Goal: Information Seeking & Learning: Learn about a topic

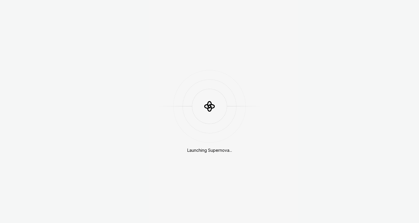
click at [297, 92] on div "Launching Supernova..." at bounding box center [209, 111] width 419 height 223
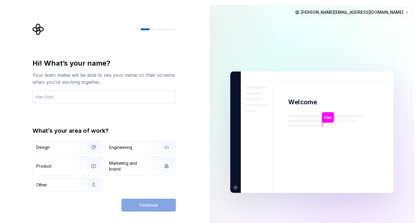
click at [87, 96] on input "text" at bounding box center [103, 96] width 143 height 13
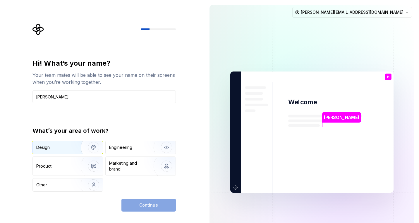
type input "[PERSON_NAME]"
click at [83, 146] on img "button" at bounding box center [89, 147] width 37 height 39
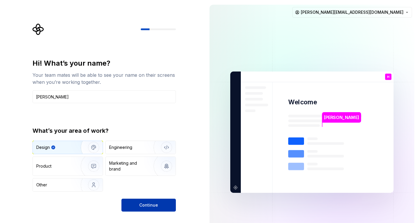
click at [150, 203] on span "Continue" at bounding box center [148, 205] width 19 height 6
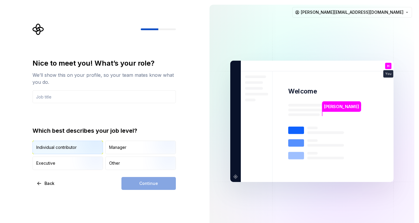
click at [79, 145] on img "button" at bounding box center [88, 154] width 37 height 39
click at [79, 95] on input "text" at bounding box center [103, 96] width 143 height 13
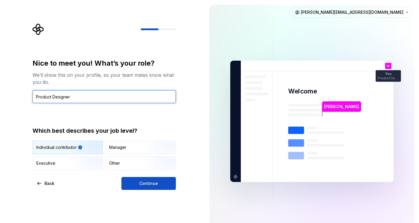
type input "Product Designer"
click at [147, 176] on div "Nice to meet you! What’s your role? We’ll show this on your profile, so your te…" at bounding box center [103, 124] width 143 height 131
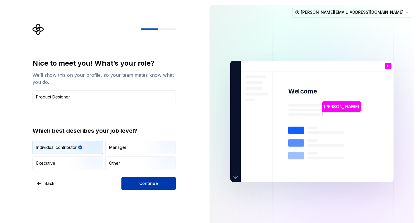
click at [150, 184] on span "Continue" at bounding box center [148, 183] width 19 height 6
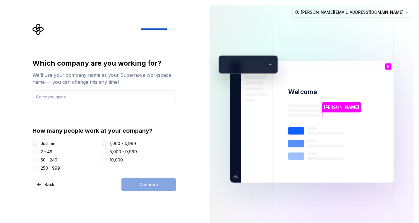
click at [53, 164] on div "Just me 2 - 49 50 - 249 250 - 999 1,000 - 4,999 5,000 - 9,999 10,000+" at bounding box center [103, 155] width 143 height 30
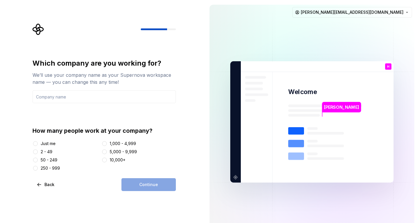
click at [52, 169] on div "250 - 999" at bounding box center [50, 168] width 19 height 6
click at [38, 169] on button "250 - 999" at bounding box center [35, 168] width 5 height 5
click at [99, 96] on input "text" at bounding box center [103, 96] width 143 height 13
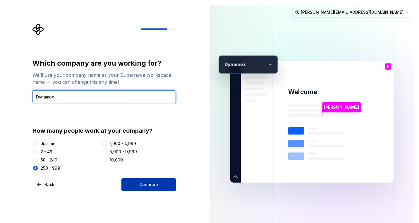
type input "Dynamox"
click at [149, 182] on span "Continue" at bounding box center [148, 184] width 19 height 6
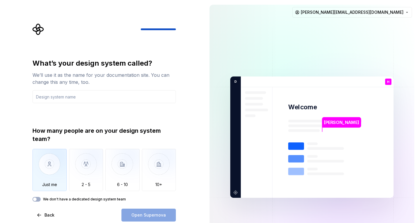
click at [39, 185] on img "button" at bounding box center [49, 168] width 34 height 39
click at [37, 199] on button "We don't have a dedicated design system team" at bounding box center [36, 199] width 8 height 5
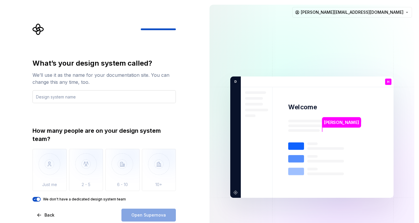
click at [92, 99] on input "text" at bounding box center [103, 96] width 143 height 13
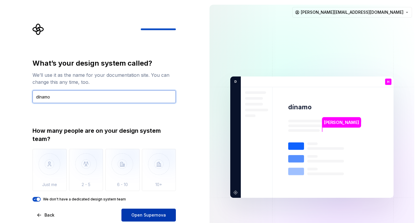
type input "dínamo"
click at [156, 215] on span "Open Supernova" at bounding box center [148, 215] width 35 height 6
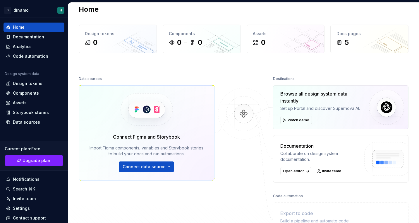
scroll to position [7, 0]
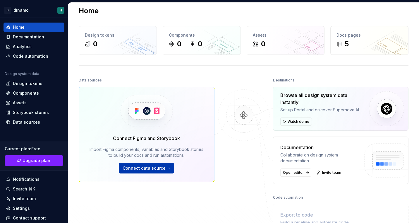
click at [164, 166] on span "Connect data source" at bounding box center [144, 168] width 43 height 6
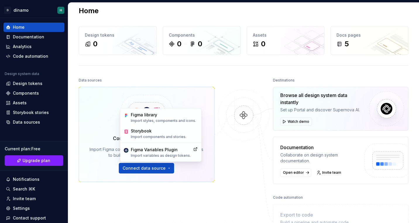
click at [218, 179] on div at bounding box center [244, 157] width 59 height 162
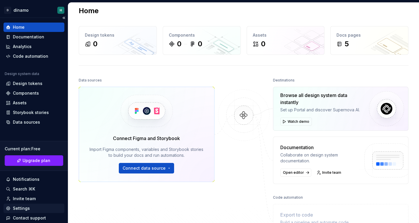
click at [30, 205] on div "Settings" at bounding box center [34, 207] width 61 height 9
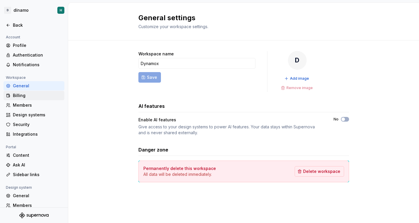
click at [22, 97] on div "Billing" at bounding box center [37, 95] width 49 height 6
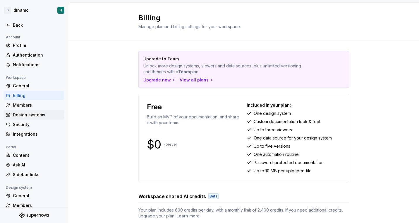
click at [22, 114] on div "Design systems" at bounding box center [37, 115] width 49 height 6
click at [20, 126] on div "Security" at bounding box center [37, 124] width 49 height 6
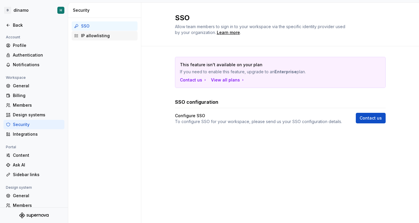
click at [105, 35] on div "IP allowlisting" at bounding box center [108, 36] width 54 height 6
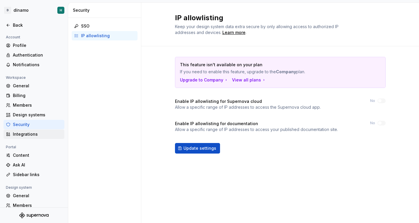
click at [26, 133] on div "Integrations" at bounding box center [37, 134] width 49 height 6
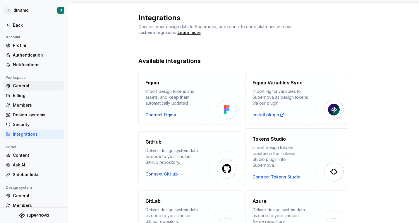
click at [32, 88] on div "General" at bounding box center [37, 86] width 49 height 6
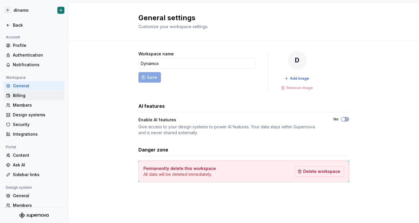
click at [17, 94] on div "Billing" at bounding box center [37, 95] width 49 height 6
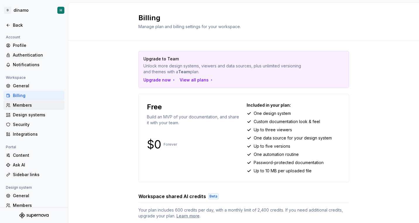
click at [20, 107] on div "Members" at bounding box center [37, 105] width 49 height 6
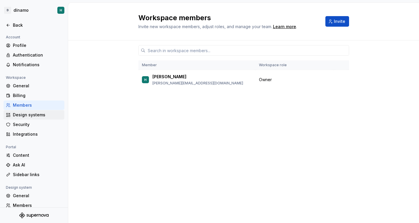
click at [23, 119] on div "Design systems" at bounding box center [34, 114] width 61 height 9
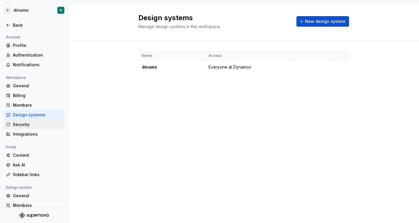
click at [30, 122] on div "Security" at bounding box center [37, 124] width 49 height 6
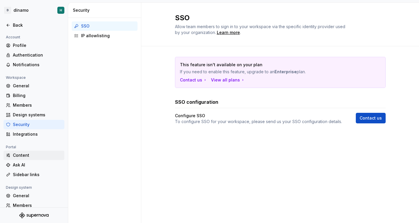
click at [31, 154] on div "Content" at bounding box center [37, 155] width 49 height 6
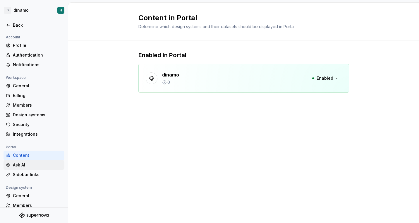
click at [31, 164] on div "Ask AI" at bounding box center [37, 165] width 49 height 6
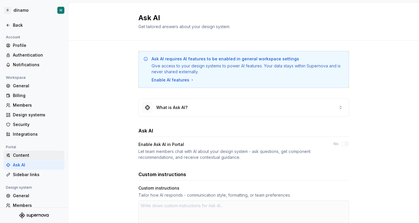
click at [32, 154] on div "Content" at bounding box center [37, 155] width 49 height 6
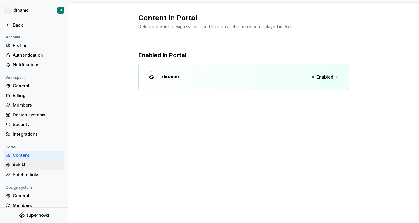
click at [29, 162] on div "Ask AI" at bounding box center [37, 165] width 49 height 6
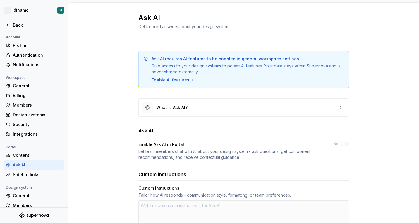
scroll to position [5, 0]
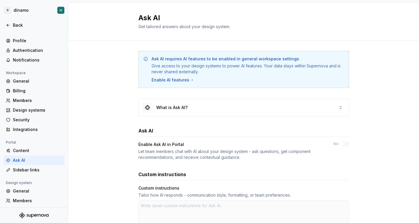
click at [41, 163] on div "Ask AI" at bounding box center [34, 159] width 61 height 9
click at [41, 169] on div "Sidebar links" at bounding box center [37, 170] width 49 height 6
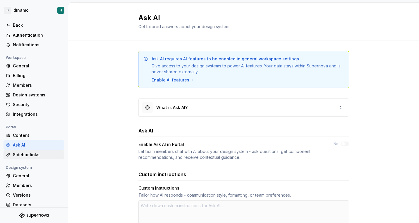
scroll to position [32, 0]
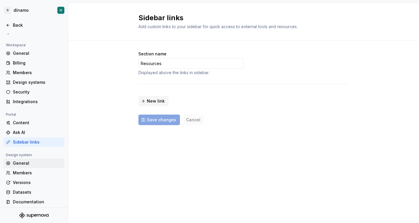
click at [30, 164] on div "General" at bounding box center [37, 163] width 49 height 6
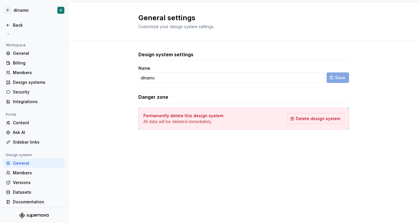
scroll to position [35, 0]
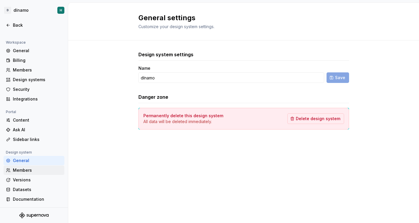
click at [32, 166] on div "Members" at bounding box center [34, 169] width 61 height 9
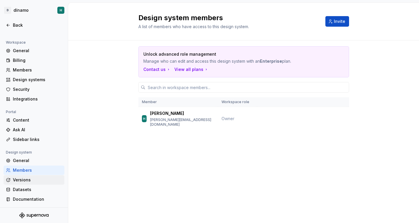
click at [26, 183] on div "Versions" at bounding box center [34, 179] width 61 height 9
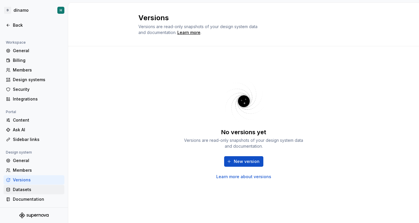
click at [29, 190] on div "Datasets" at bounding box center [37, 189] width 49 height 6
click at [35, 199] on div "Documentation" at bounding box center [37, 199] width 49 height 6
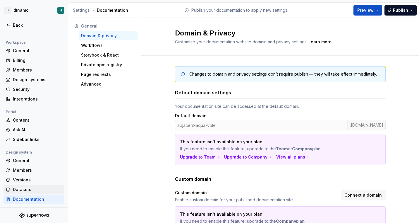
click at [36, 191] on div "Datasets" at bounding box center [37, 189] width 49 height 6
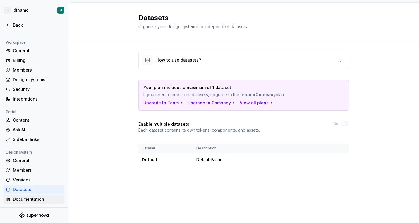
click at [35, 199] on div "Documentation" at bounding box center [37, 199] width 49 height 6
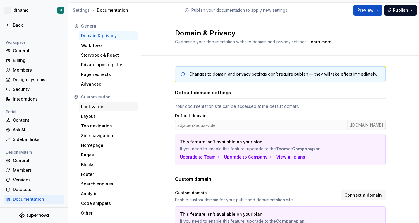
click at [113, 104] on div "Look & feel" at bounding box center [108, 107] width 54 height 6
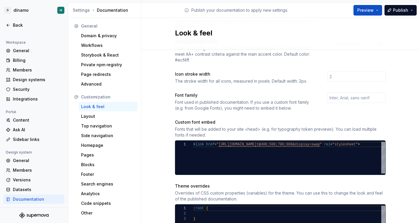
scroll to position [250, 0]
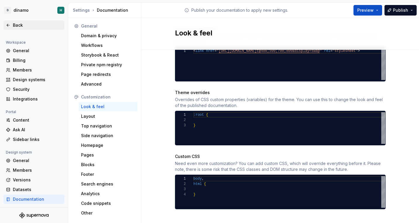
click at [10, 25] on icon at bounding box center [8, 25] width 5 height 5
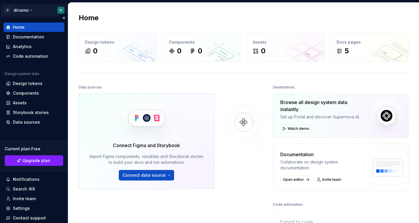
click at [25, 10] on html "D dínamo H Home Documentation Analytics Code automation Design system data Desi…" at bounding box center [209, 111] width 419 height 223
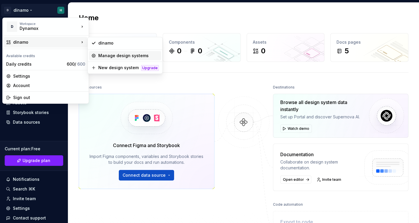
click at [115, 57] on div "Manage design systems" at bounding box center [128, 56] width 61 height 6
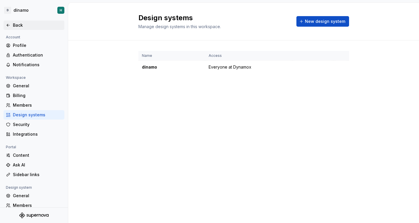
click at [22, 23] on div "Back" at bounding box center [37, 25] width 49 height 6
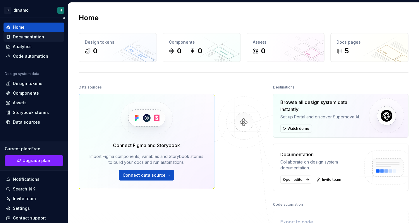
click at [33, 38] on div "Documentation" at bounding box center [28, 37] width 31 height 6
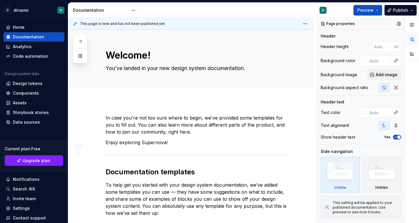
click at [334, 171] on img at bounding box center [340, 171] width 34 height 25
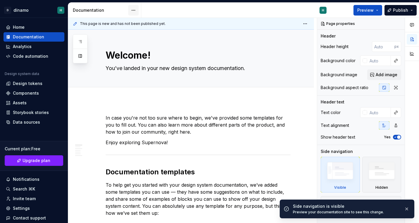
click at [136, 11] on html "D dínamo H Home Documentation Analytics Code automation Design system data Desi…" at bounding box center [209, 111] width 419 height 223
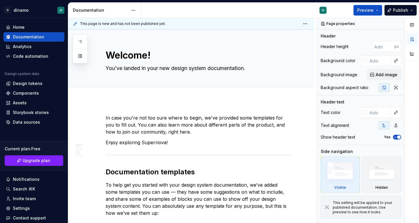
click at [227, 43] on html "D dínamo H Home Documentation Analytics Code automation Design system data Desi…" at bounding box center [209, 111] width 419 height 223
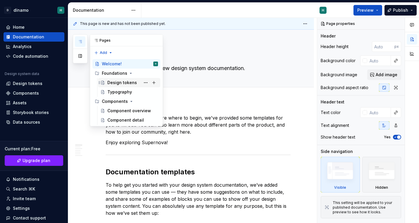
click at [118, 80] on div "Design tokens" at bounding box center [122, 83] width 30 height 6
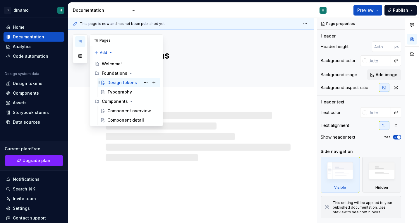
click at [117, 85] on div "Design tokens" at bounding box center [122, 83] width 30 height 6
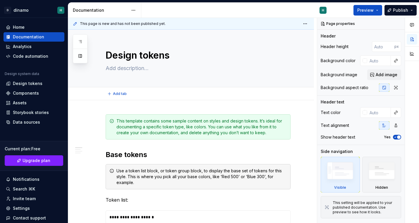
scroll to position [11, 0]
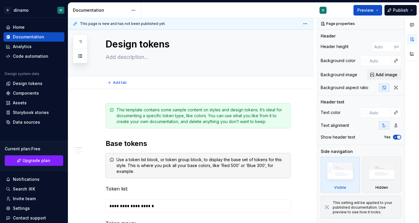
type textarea "*"
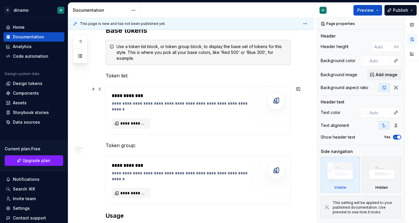
scroll to position [128, 0]
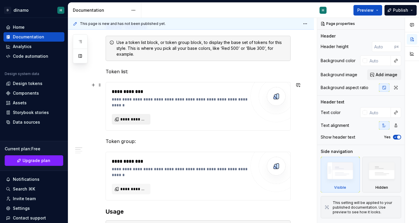
click at [140, 120] on span "**********" at bounding box center [133, 119] width 26 height 6
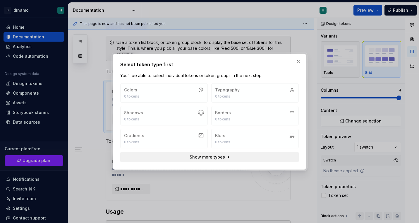
click at [220, 157] on span "Show more types" at bounding box center [207, 157] width 35 height 6
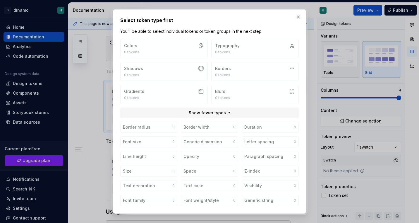
click at [118, 134] on div "Select token type first You’ll be able to select individual tokens or token gro…" at bounding box center [209, 111] width 193 height 204
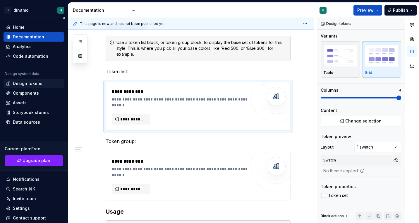
click at [31, 85] on div "Design tokens" at bounding box center [28, 83] width 30 height 6
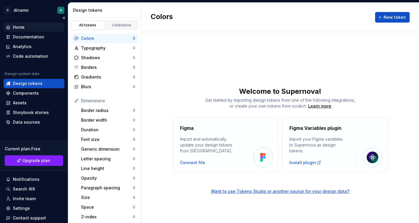
click at [33, 25] on div "Home" at bounding box center [34, 27] width 56 height 6
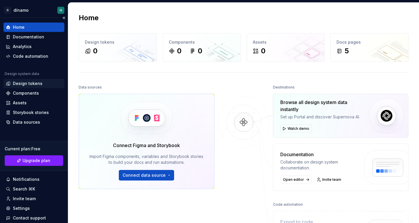
click at [33, 84] on div "Design tokens" at bounding box center [28, 83] width 30 height 6
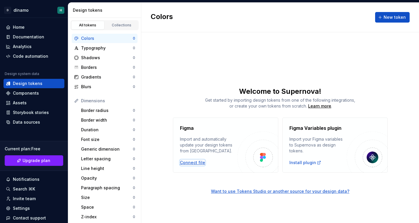
click at [194, 161] on div "Connect file" at bounding box center [192, 163] width 25 height 6
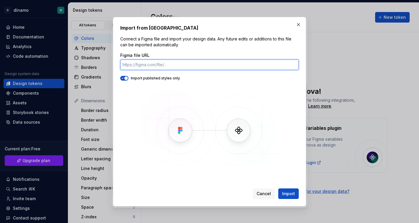
paste input "[URL][DOMAIN_NAME]"
type input "[URL][DOMAIN_NAME]"
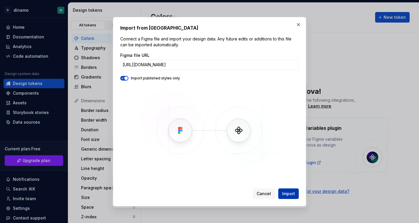
click at [291, 190] on button "Import" at bounding box center [288, 193] width 20 height 11
click at [288, 185] on div "Import from Figma Connect a Figma file and import your design data. Any future …" at bounding box center [209, 111] width 179 height 174
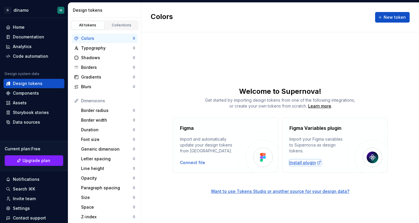
click at [307, 164] on div "Install plugin" at bounding box center [305, 163] width 32 height 6
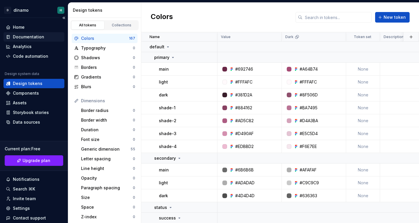
click at [23, 39] on div "Documentation" at bounding box center [28, 37] width 31 height 6
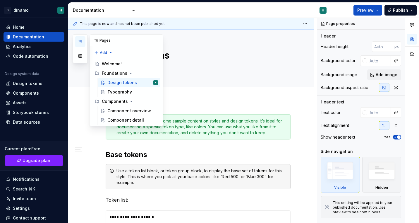
click at [83, 43] on button "button" at bounding box center [80, 41] width 11 height 11
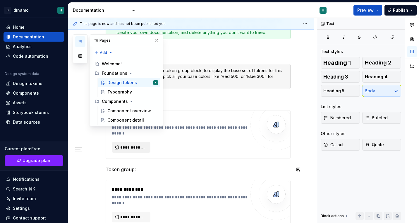
scroll to position [99, 0]
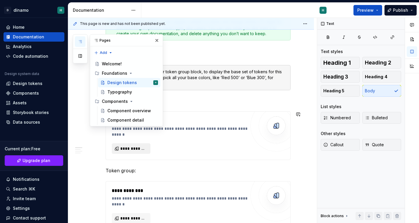
click at [129, 149] on span "**********" at bounding box center [133, 148] width 26 height 6
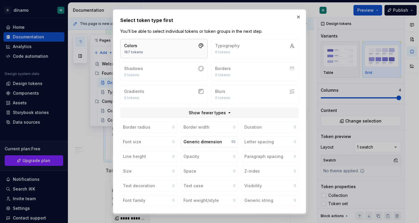
click at [185, 47] on button "Colors 167 tokens" at bounding box center [164, 48] width 88 height 19
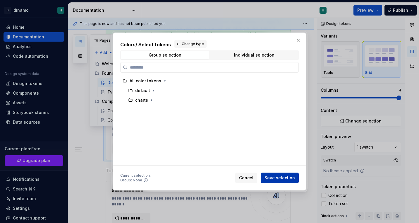
click at [286, 179] on span "Save selection" at bounding box center [280, 178] width 30 height 6
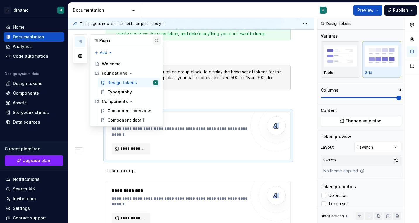
click at [158, 40] on button "button" at bounding box center [157, 40] width 8 height 8
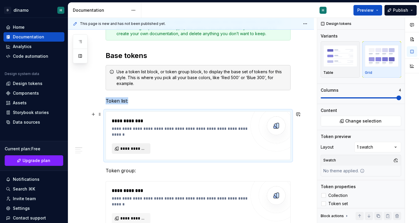
click at [139, 149] on span "**********" at bounding box center [133, 148] width 26 height 6
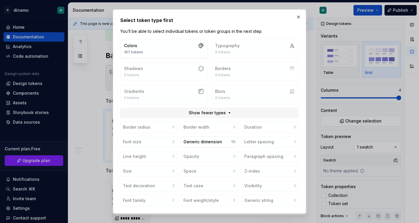
click at [172, 73] on div "Colors 167 tokens Typography 0 tokens Shadows 0 tokens Borders 0 tokens Gradien…" at bounding box center [209, 71] width 179 height 65
click at [196, 141] on div "Generic dimension" at bounding box center [203, 142] width 39 height 6
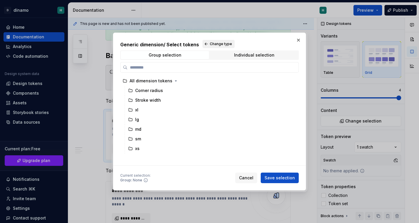
click at [203, 47] on button "Change type" at bounding box center [219, 44] width 32 height 8
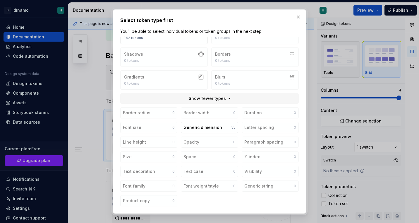
scroll to position [0, 0]
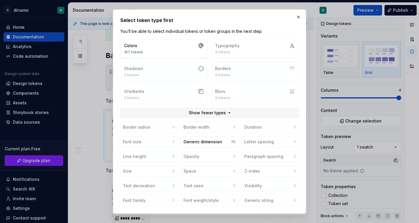
click at [195, 71] on div "Colors 167 tokens Typography 0 tokens Shadows 0 tokens Borders 0 tokens Gradien…" at bounding box center [209, 71] width 179 height 65
click at [245, 55] on div "Colors 167 tokens Typography 0 tokens Shadows 0 tokens Borders 0 tokens Gradien…" at bounding box center [209, 71] width 179 height 65
click at [169, 45] on button "Colors 167 tokens" at bounding box center [164, 48] width 88 height 19
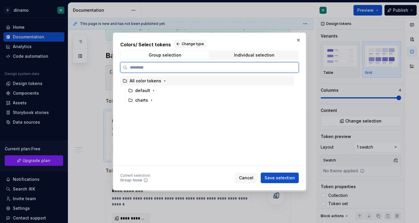
click at [151, 82] on div "All color tokens" at bounding box center [146, 81] width 32 height 6
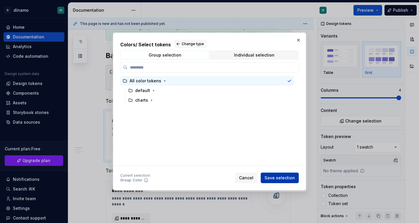
click at [278, 177] on span "Save selection" at bounding box center [280, 178] width 30 height 6
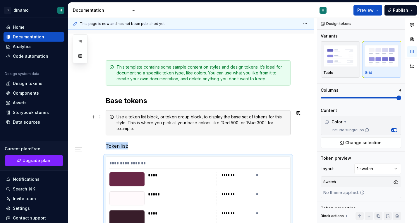
scroll to position [66, 0]
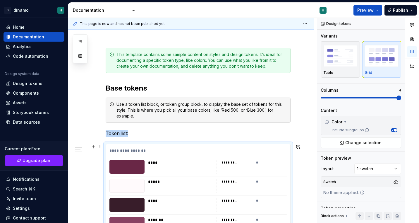
click at [119, 149] on div "**********" at bounding box center [199, 152] width 180 height 8
click at [348, 59] on img "button" at bounding box center [340, 55] width 34 height 21
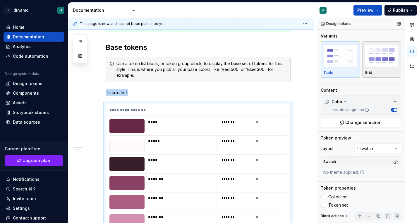
click at [376, 63] on img "button" at bounding box center [382, 55] width 34 height 21
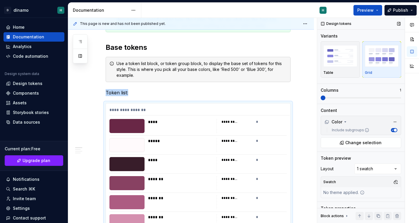
scroll to position [192, 0]
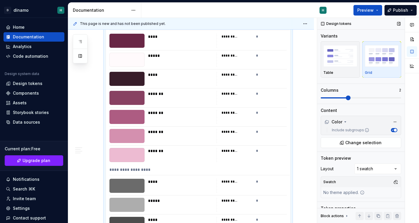
click at [344, 99] on span at bounding box center [361, 97] width 80 height 5
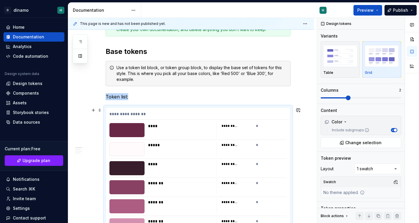
scroll to position [86, 0]
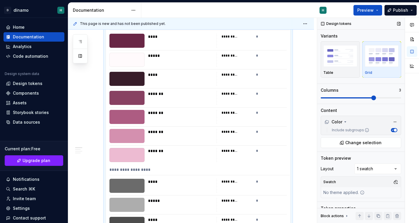
click at [376, 97] on span at bounding box center [373, 97] width 5 height 5
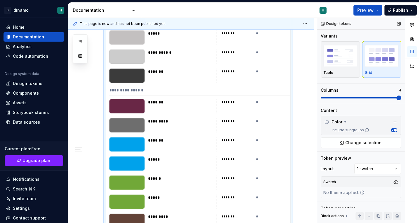
scroll to position [192, 0]
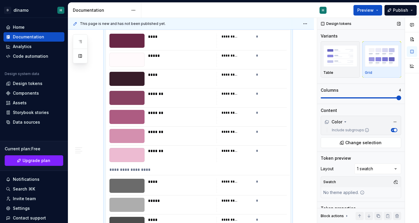
click at [400, 100] on div "Variants Table Grid Columns 4" at bounding box center [361, 68] width 80 height 71
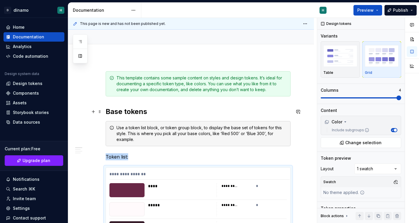
scroll to position [105, 0]
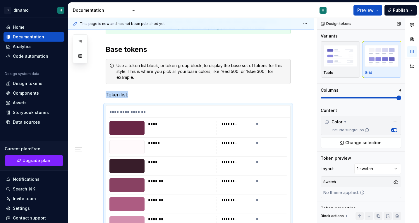
click at [393, 130] on icon "button" at bounding box center [392, 130] width 1 height 1
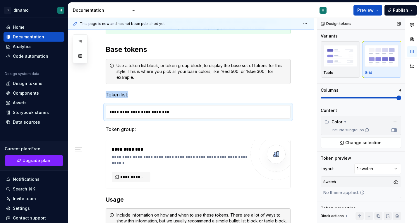
click at [393, 129] on span "button" at bounding box center [393, 129] width 3 height 3
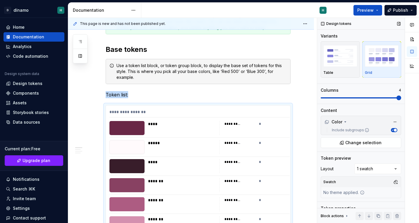
scroll to position [20, 0]
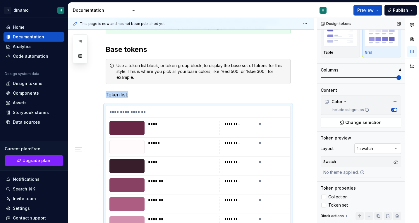
click at [371, 150] on div "Comments Open comments No comments yet Select ‘Comment’ from the block context …" at bounding box center [368, 120] width 102 height 205
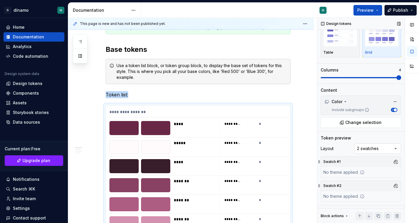
click at [377, 146] on div "Comments Open comments No comments yet Select ‘Comment’ from the block context …" at bounding box center [368, 120] width 102 height 205
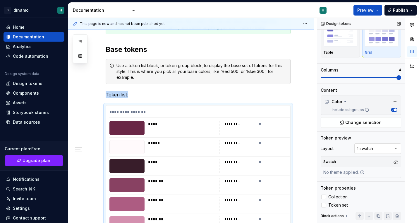
click at [371, 149] on div "Comments Open comments No comments yet Select ‘Comment’ from the block context …" at bounding box center [368, 120] width 102 height 205
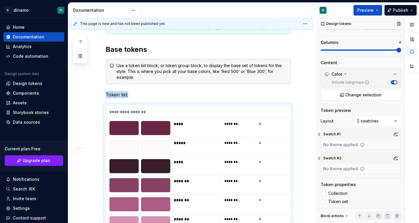
scroll to position [48, 0]
click at [377, 143] on div "Swatch #1 No theme applied." at bounding box center [361, 139] width 80 height 22
click at [398, 133] on button "button" at bounding box center [396, 133] width 8 height 8
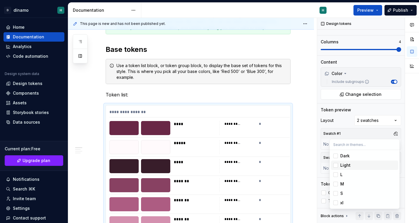
click at [359, 161] on span "Light" at bounding box center [364, 164] width 67 height 9
click at [374, 133] on div "Comments Open comments No comments yet Select ‘Comment’ from the block context …" at bounding box center [368, 120] width 102 height 205
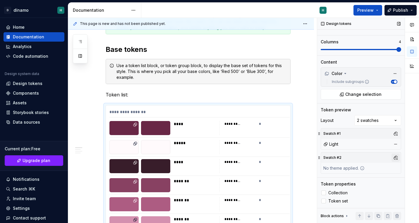
click at [396, 158] on button "button" at bounding box center [396, 157] width 8 height 8
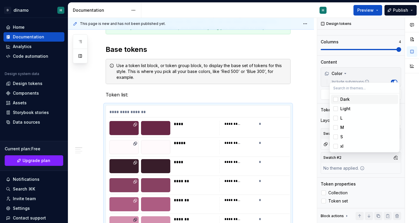
click at [349, 100] on div "Dark" at bounding box center [344, 99] width 9 height 6
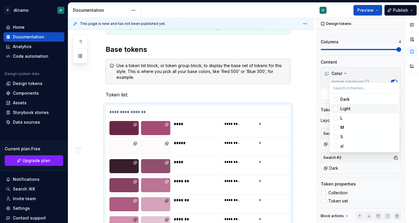
click at [257, 111] on html "D dínamo H Home Documentation Analytics Code automation Design system data Desi…" at bounding box center [209, 111] width 419 height 223
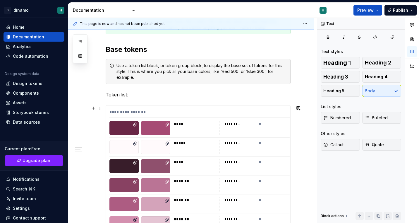
scroll to position [0, 0]
click at [233, 126] on div "*********" at bounding box center [239, 124] width 31 height 6
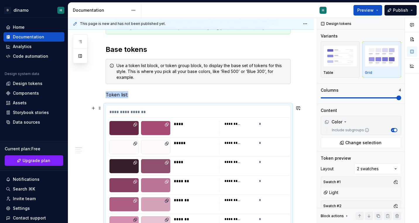
click at [246, 124] on div "*********" at bounding box center [239, 124] width 31 height 6
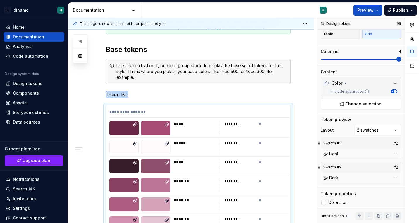
scroll to position [48, 0]
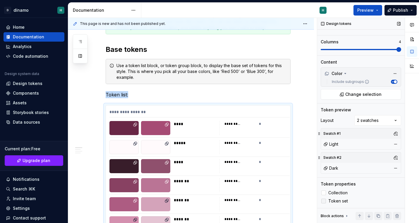
click at [324, 201] on icon at bounding box center [324, 201] width 0 height 0
click at [324, 192] on div at bounding box center [323, 192] width 5 height 5
click at [324, 193] on icon at bounding box center [324, 193] width 0 height 0
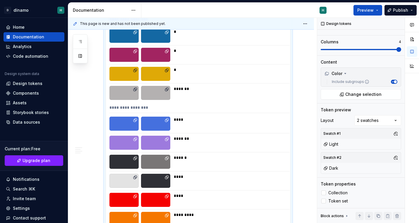
scroll to position [1981, 0]
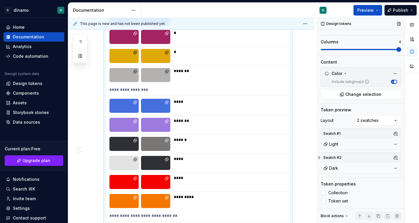
drag, startPoint x: 320, startPoint y: 156, endPoint x: 321, endPoint y: 165, distance: 8.6
click at [321, 165] on div "Swatch #2 Dark" at bounding box center [361, 163] width 80 height 22
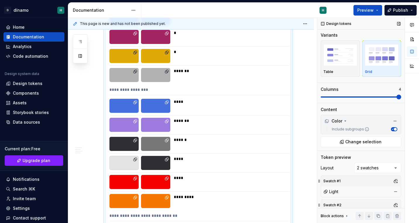
scroll to position [0, 0]
click at [397, 97] on span at bounding box center [399, 97] width 5 height 5
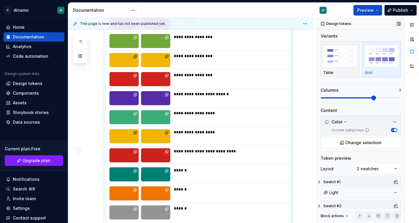
click at [399, 24] on button "button" at bounding box center [399, 24] width 8 height 8
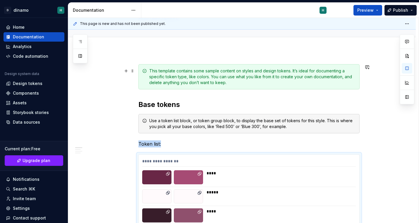
scroll to position [73, 0]
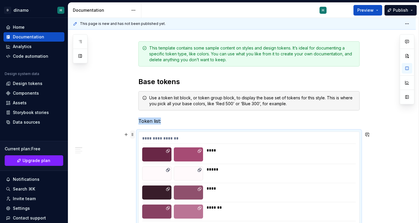
click at [133, 134] on span at bounding box center [132, 134] width 5 height 8
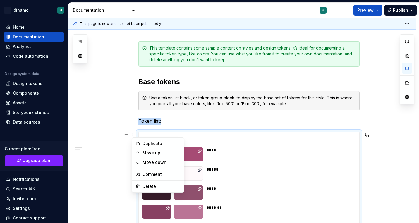
click at [239, 136] on div "**********" at bounding box center [249, 139] width 214 height 8
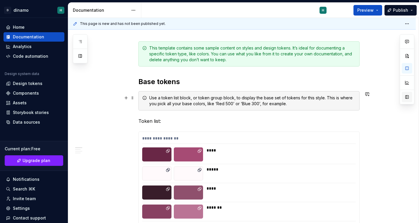
click at [404, 99] on button "button" at bounding box center [407, 97] width 11 height 11
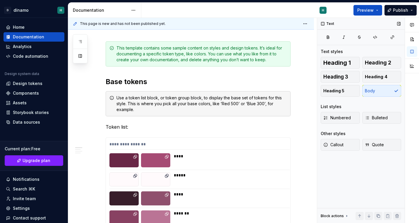
click at [204, 155] on div "****" at bounding box center [230, 156] width 112 height 6
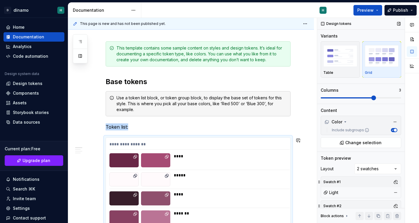
click at [342, 61] on img "button" at bounding box center [340, 55] width 34 height 21
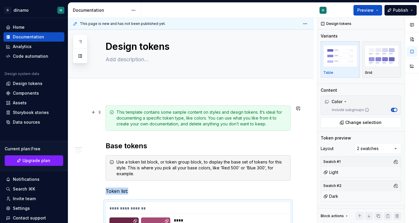
scroll to position [16, 0]
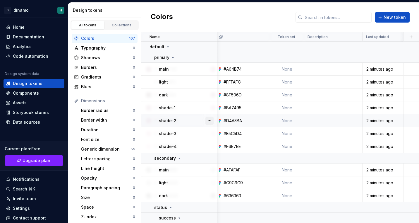
scroll to position [0, 76]
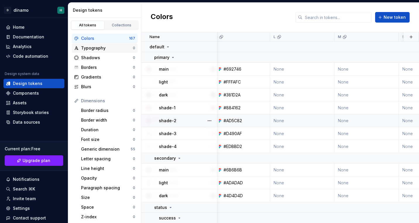
click at [97, 48] on div "Typography" at bounding box center [107, 48] width 52 height 6
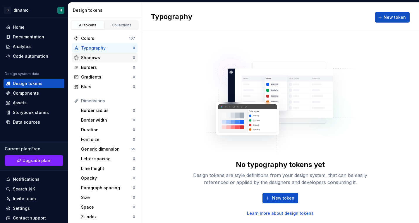
click at [100, 54] on div "Shadows 0" at bounding box center [105, 57] width 66 height 9
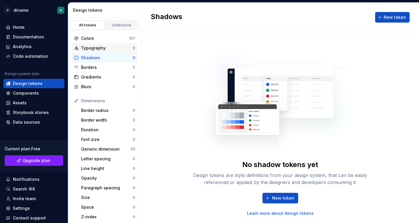
click at [104, 49] on div "Typography" at bounding box center [107, 48] width 52 height 6
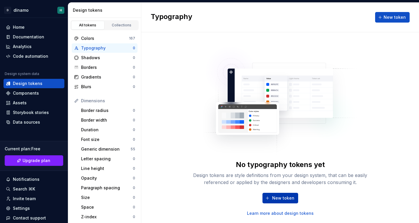
click at [282, 199] on span "New token" at bounding box center [283, 198] width 22 height 6
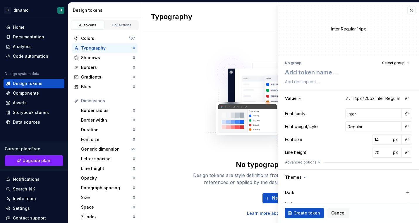
click at [206, 130] on img at bounding box center [280, 97] width 154 height 117
click at [411, 11] on button "button" at bounding box center [411, 10] width 8 height 8
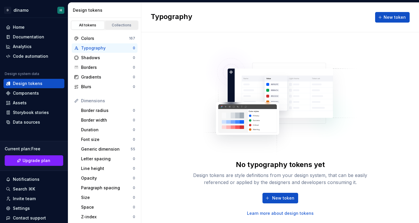
click at [124, 26] on div "Collections" at bounding box center [121, 25] width 29 height 5
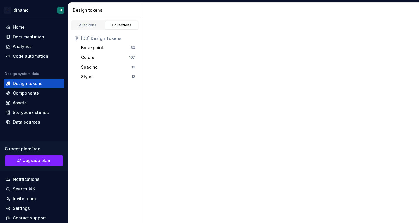
click at [119, 26] on div "Collections" at bounding box center [121, 25] width 29 height 5
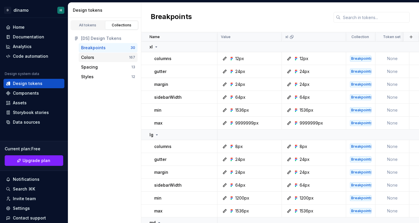
click at [98, 61] on div "Colors 167" at bounding box center [108, 57] width 59 height 9
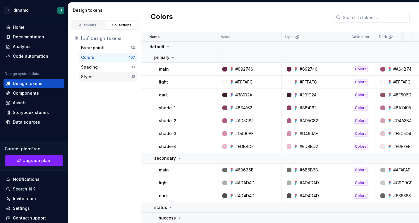
click at [101, 78] on div "Styles" at bounding box center [106, 77] width 50 height 6
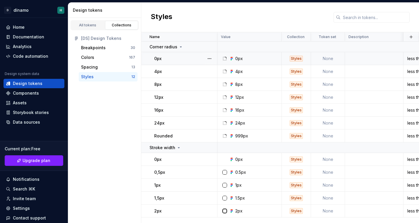
click at [325, 59] on td "None" at bounding box center [328, 58] width 34 height 13
click at [299, 59] on div "Styles" at bounding box center [296, 59] width 13 height 6
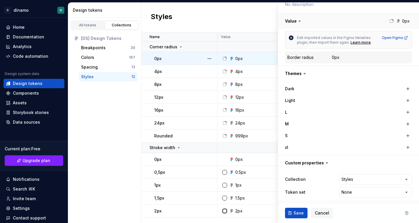
scroll to position [89, 0]
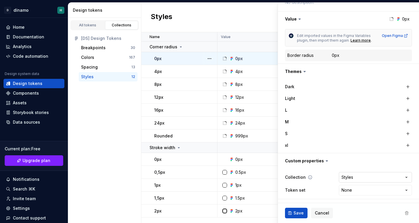
click at [356, 177] on html "D dínamo H Home Documentation Analytics Code automation Design system data Desi…" at bounding box center [209, 111] width 419 height 223
click at [357, 178] on html "D dínamo H Home Documentation Analytics Code automation Design system data Desi…" at bounding box center [209, 111] width 419 height 223
click at [356, 178] on html "D dínamo H Home Documentation Analytics Code automation Design system data Desi…" at bounding box center [209, 111] width 419 height 223
click at [214, 137] on div at bounding box center [209, 135] width 15 height 13
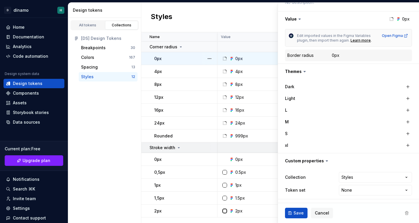
click at [195, 150] on td "Stroke width" at bounding box center [179, 147] width 76 height 11
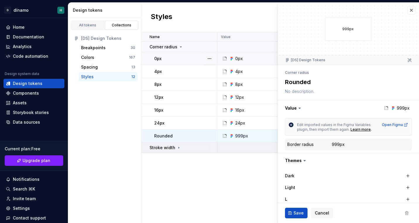
click at [197, 150] on div "Stroke width" at bounding box center [183, 148] width 67 height 6
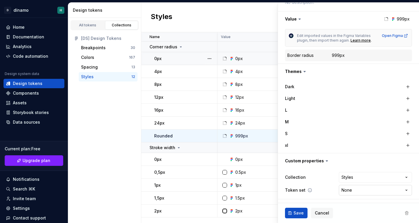
click at [360, 191] on html "D dínamo H Home Documentation Analytics Code automation Design system data Desi…" at bounding box center [209, 111] width 419 height 223
click at [104, 142] on html "D dínamo H Home Documentation Analytics Code automation Design system data Desi…" at bounding box center [209, 111] width 419 height 223
click at [85, 21] on link "All tokens" at bounding box center [87, 25] width 33 height 9
click at [85, 23] on div "All tokens" at bounding box center [87, 25] width 29 height 5
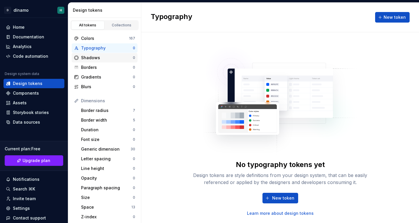
click at [108, 62] on div "Shadows 0" at bounding box center [105, 57] width 66 height 9
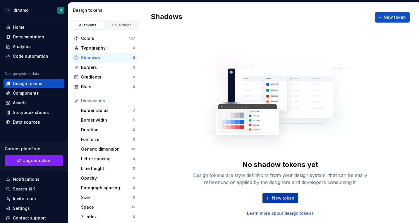
click at [282, 196] on span "New token" at bounding box center [283, 198] width 22 height 6
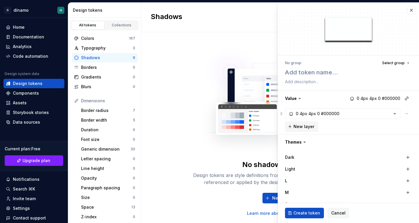
click at [232, 196] on div "New token Learn more about design tokens" at bounding box center [280, 204] width 187 height 23
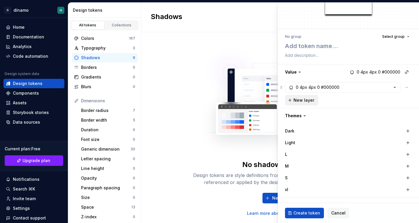
scroll to position [71, 0]
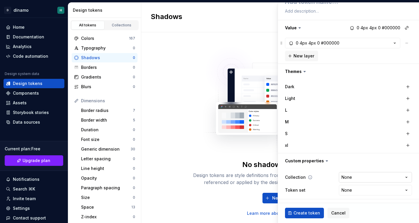
click at [356, 176] on html "D dínamo H Home Documentation Analytics Code automation Design system data Desi…" at bounding box center [209, 111] width 419 height 223
click at [319, 178] on html "D dínamo H Home Documentation Analytics Code automation Design system data Desi…" at bounding box center [209, 111] width 419 height 223
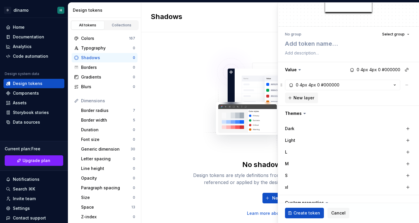
scroll to position [0, 0]
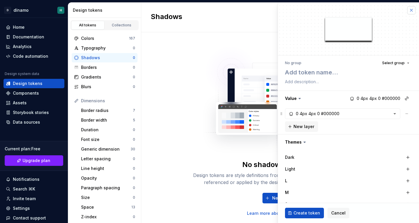
click at [412, 10] on button "button" at bounding box center [411, 10] width 8 height 8
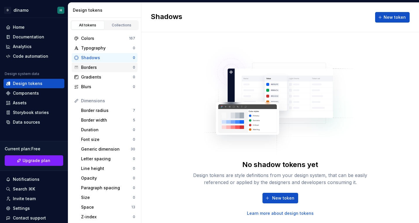
click at [103, 68] on div "Borders" at bounding box center [107, 67] width 52 height 6
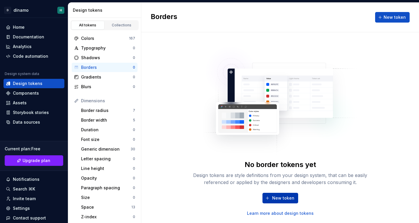
click at [286, 197] on span "New token" at bounding box center [283, 198] width 22 height 6
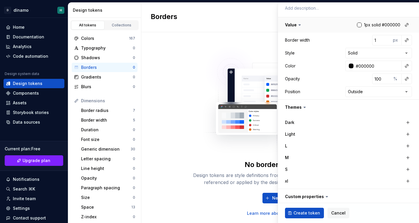
scroll to position [109, 0]
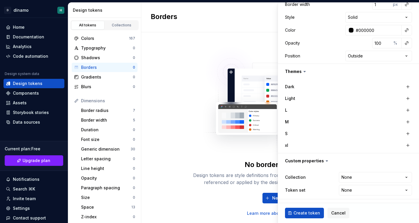
click at [214, 118] on img at bounding box center [280, 97] width 154 height 117
click at [114, 196] on div "Size" at bounding box center [107, 197] width 52 height 6
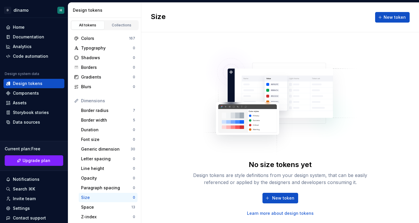
click at [114, 196] on div "Size" at bounding box center [107, 197] width 52 height 6
click at [111, 195] on div "Size" at bounding box center [107, 197] width 52 height 6
click at [115, 187] on div "Paragraph spacing" at bounding box center [107, 188] width 52 height 6
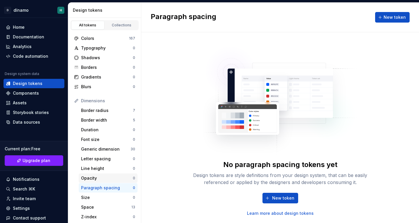
click at [114, 180] on div "Opacity" at bounding box center [107, 178] width 52 height 6
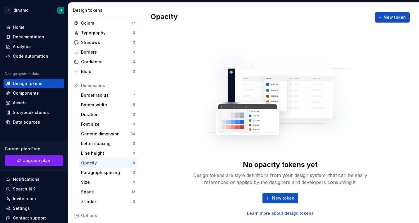
scroll to position [20, 0]
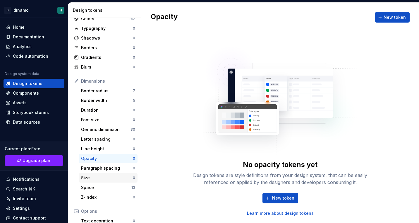
click at [108, 174] on div "Size 0" at bounding box center [108, 177] width 59 height 9
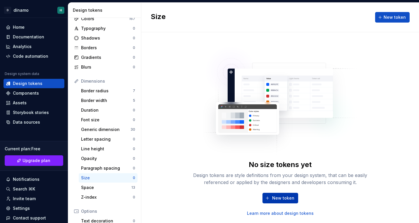
click at [296, 199] on button "New token" at bounding box center [281, 198] width 36 height 11
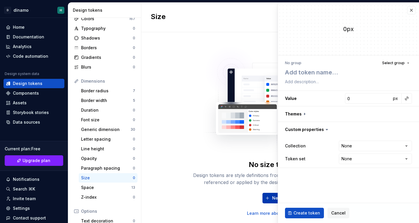
click at [296, 199] on fieldset "**********" at bounding box center [348, 113] width 141 height 220
click at [358, 98] on input "0" at bounding box center [368, 98] width 46 height 11
click at [301, 114] on button "button" at bounding box center [348, 113] width 141 height 15
click at [302, 114] on icon at bounding box center [305, 114] width 6 height 6
click at [304, 114] on icon at bounding box center [305, 114] width 2 height 1
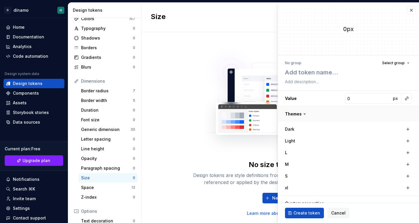
click at [284, 114] on button "button" at bounding box center [348, 113] width 141 height 15
click at [318, 71] on textarea at bounding box center [347, 72] width 127 height 11
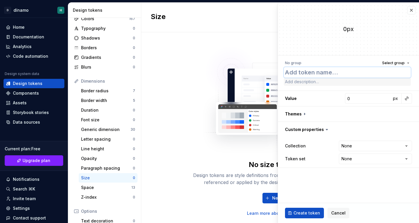
type textarea "*"
type textarea "0"
click at [292, 73] on textarea "0" at bounding box center [347, 72] width 127 height 11
type textarea "*"
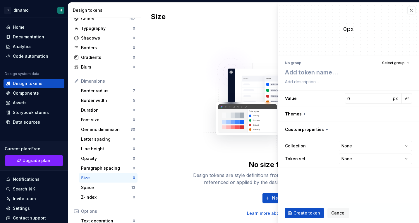
click at [204, 140] on img at bounding box center [280, 97] width 154 height 117
click at [226, 138] on img at bounding box center [280, 97] width 154 height 117
click at [335, 210] on span "Cancel" at bounding box center [338, 213] width 14 height 6
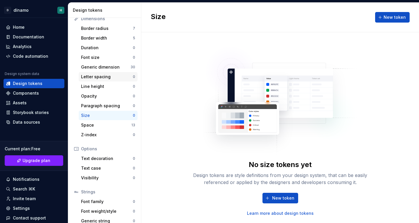
scroll to position [82, 0]
click at [113, 71] on div "Dimensions Border radius 7 Border width 5 Duration 0 Font size 0 Generic dimens…" at bounding box center [105, 76] width 66 height 125
click at [114, 66] on div "Generic dimension" at bounding box center [105, 67] width 49 height 6
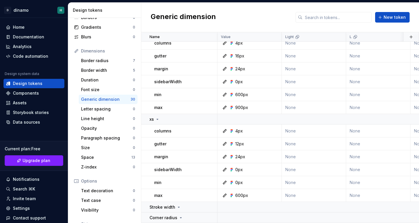
scroll to position [47, 0]
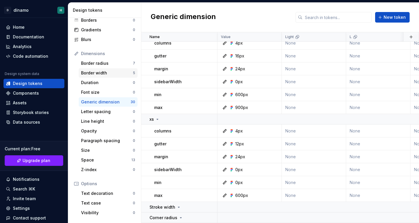
click at [107, 74] on div "Border width" at bounding box center [107, 73] width 52 height 6
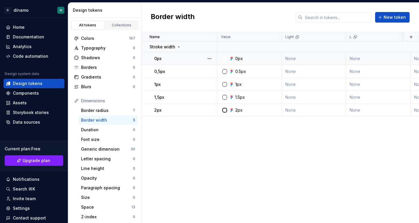
click at [179, 61] on div "0px" at bounding box center [185, 59] width 63 height 6
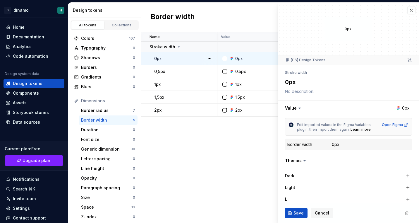
click at [214, 149] on div "Name Value Light L M S xl Collection Dark Token set Description Last updated St…" at bounding box center [280, 127] width 278 height 191
click at [318, 212] on span "Cancel" at bounding box center [322, 213] width 14 height 6
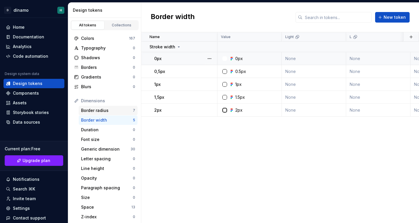
click at [112, 110] on div "Border radius" at bounding box center [107, 110] width 52 height 6
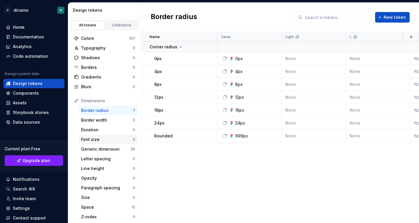
click at [109, 139] on div "Font size" at bounding box center [107, 139] width 52 height 6
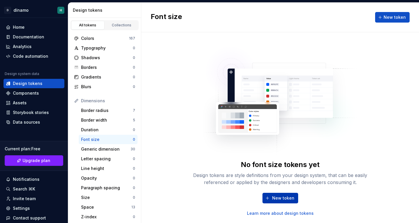
click at [289, 198] on span "New token" at bounding box center [283, 198] width 22 height 6
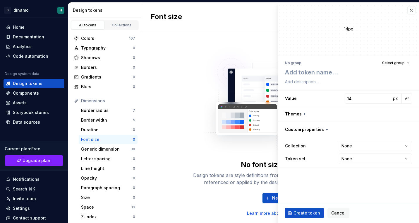
type textarea "*"
click at [221, 131] on img at bounding box center [280, 97] width 154 height 117
click at [86, 53] on div "Shadows 0" at bounding box center [105, 57] width 66 height 9
click at [92, 47] on div "Typography" at bounding box center [107, 48] width 52 height 6
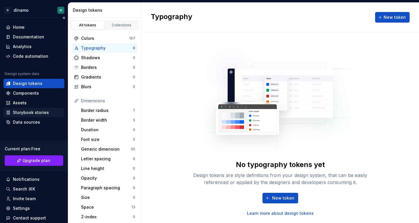
click at [34, 112] on div "Storybook stories" at bounding box center [31, 112] width 36 height 6
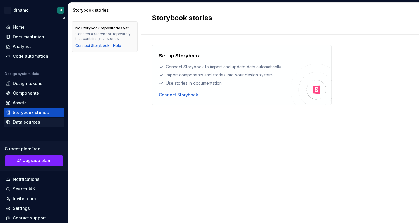
click at [29, 122] on div "Data sources" at bounding box center [26, 122] width 27 height 6
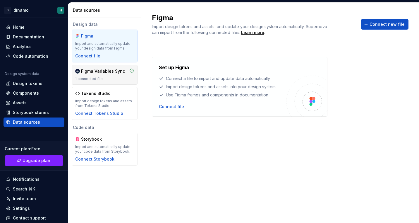
click at [107, 77] on div "1 connected file" at bounding box center [104, 78] width 59 height 5
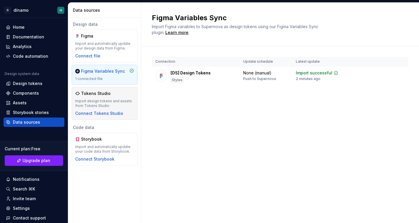
click at [113, 103] on div "Import design tokens and assets from Tokens Studio" at bounding box center [104, 103] width 59 height 9
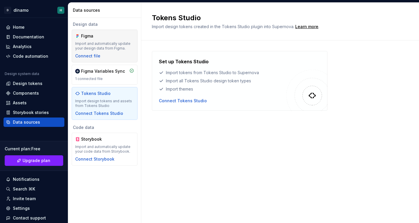
click at [113, 35] on div "Figma" at bounding box center [104, 36] width 59 height 6
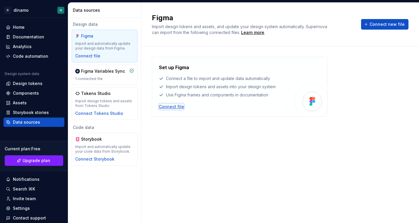
click at [175, 106] on div "Connect file" at bounding box center [171, 107] width 25 height 6
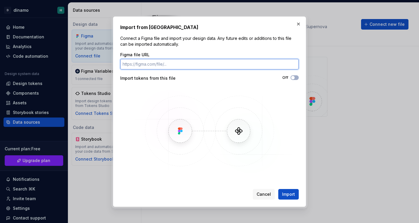
paste input "[URL][DOMAIN_NAME]"
type input "[URL][DOMAIN_NAME]"
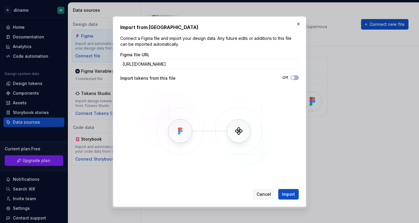
click at [294, 200] on div "Import from Figma Connect a Figma file and import your design data. Any future …" at bounding box center [209, 111] width 193 height 190
click at [294, 195] on span "Import" at bounding box center [288, 194] width 13 height 6
click at [287, 195] on span "Import" at bounding box center [288, 194] width 13 height 6
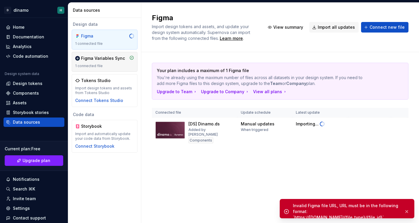
click at [106, 61] on div "Figma Variables Sync 1 connected file" at bounding box center [104, 61] width 59 height 13
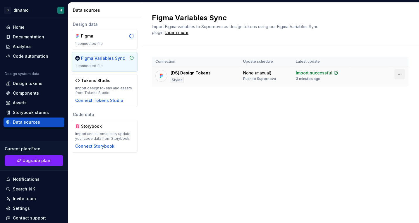
click at [398, 73] on html "D dínamo H Home Documentation Analytics Code automation Design system data Desi…" at bounding box center [209, 111] width 419 height 223
click at [273, 106] on html "D dínamo H Home Documentation Analytics Code automation Design system data Desi…" at bounding box center [209, 111] width 419 height 223
click at [102, 42] on div "1 connected file" at bounding box center [104, 43] width 59 height 5
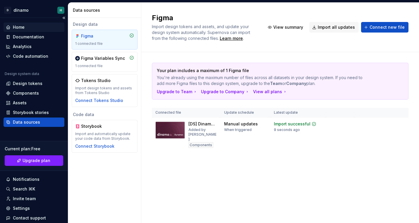
click at [18, 27] on div "Home" at bounding box center [19, 27] width 12 height 6
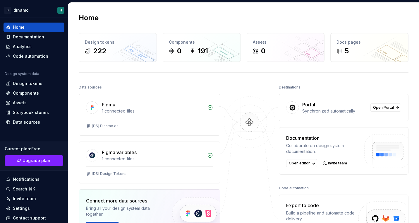
scroll to position [19, 0]
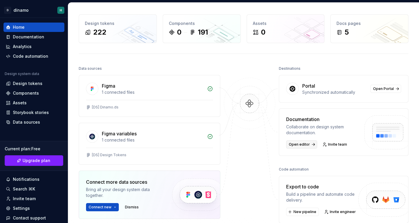
click at [304, 146] on span "Open editor" at bounding box center [299, 144] width 21 height 5
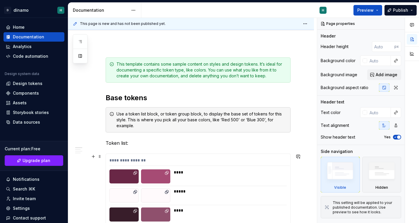
scroll to position [71, 0]
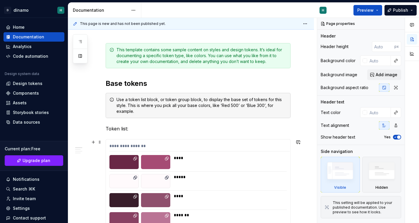
click at [177, 145] on div "**********" at bounding box center [199, 147] width 180 height 8
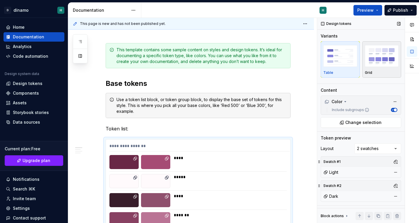
click at [378, 61] on img "button" at bounding box center [382, 55] width 34 height 21
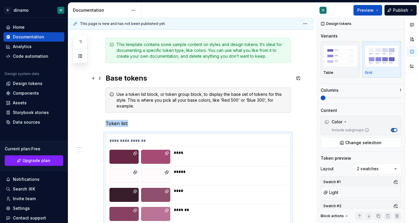
scroll to position [91, 0]
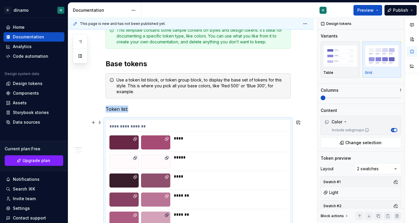
click at [160, 143] on div at bounding box center [155, 142] width 29 height 14
click at [137, 124] on div "**********" at bounding box center [199, 127] width 180 height 8
click at [128, 111] on p "Token list:" at bounding box center [198, 108] width 185 height 7
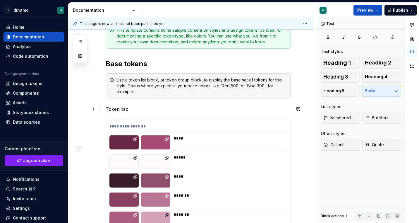
click at [136, 110] on p "Token list:" at bounding box center [198, 108] width 185 height 7
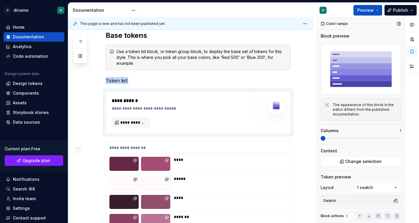
scroll to position [12, 0]
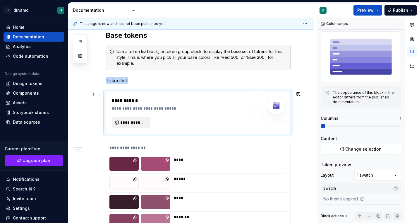
click at [127, 124] on span "**********" at bounding box center [133, 122] width 26 height 6
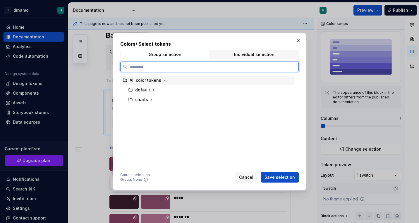
click at [150, 79] on div "All color tokens" at bounding box center [146, 80] width 32 height 6
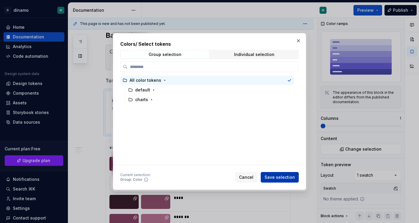
click at [284, 174] on span "Save selection" at bounding box center [280, 177] width 30 height 6
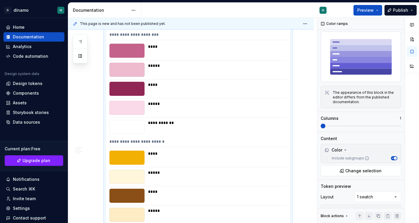
scroll to position [449, 0]
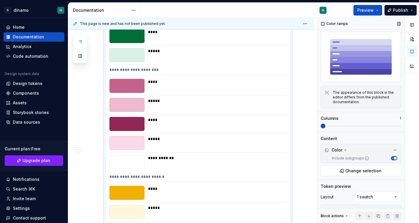
click at [347, 125] on span at bounding box center [361, 126] width 80 height 5
click at [340, 127] on span at bounding box center [361, 126] width 80 height 5
click at [397, 126] on span at bounding box center [399, 126] width 5 height 5
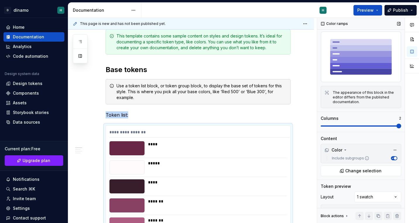
scroll to position [192, 0]
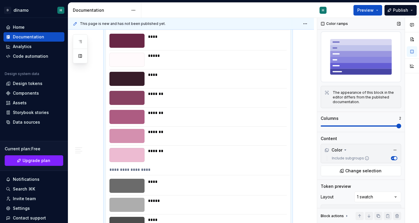
click at [397, 126] on span at bounding box center [399, 126] width 5 height 5
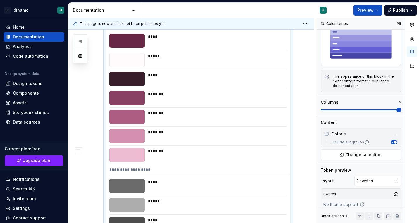
scroll to position [34, 0]
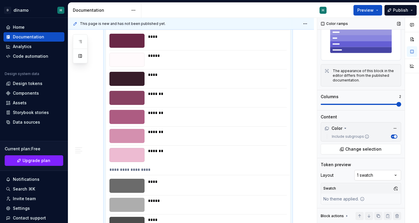
click at [363, 173] on div "Comments Open comments No comments yet Select ‘Comment’ from the block context …" at bounding box center [368, 120] width 102 height 205
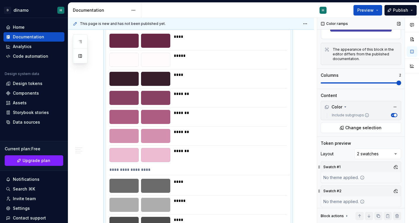
scroll to position [58, 0]
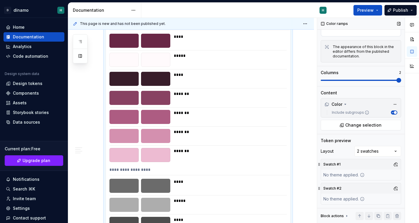
click at [341, 217] on div "Block actions" at bounding box center [332, 215] width 23 height 5
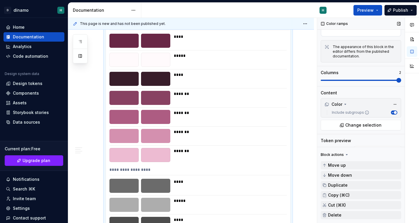
click at [336, 155] on div "Block actions" at bounding box center [332, 154] width 23 height 5
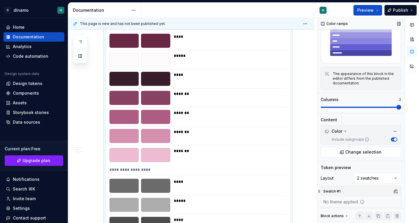
scroll to position [0, 0]
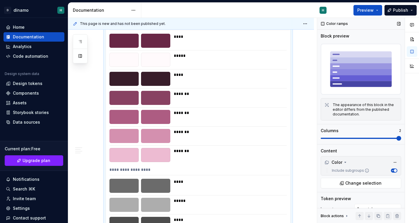
click at [352, 92] on img at bounding box center [361, 69] width 80 height 51
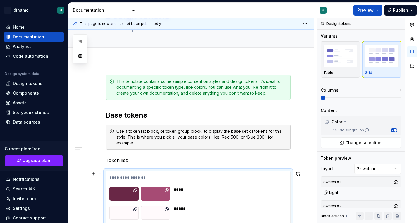
scroll to position [66, 0]
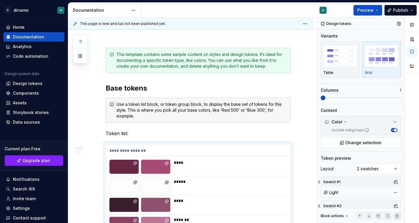
click at [399, 218] on button "button" at bounding box center [397, 216] width 8 height 8
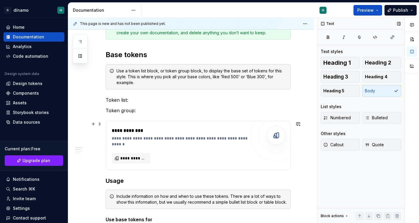
scroll to position [108, 0]
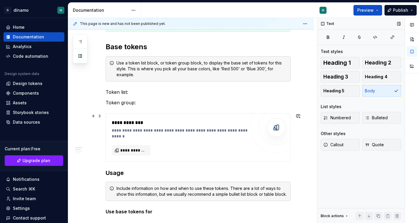
click at [139, 117] on div "**********" at bounding box center [198, 137] width 184 height 48
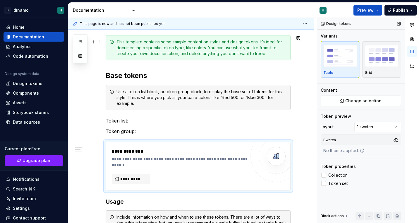
scroll to position [45, 0]
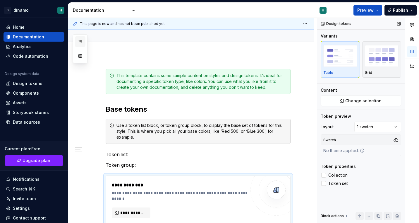
click at [83, 40] on button "button" at bounding box center [80, 41] width 11 height 11
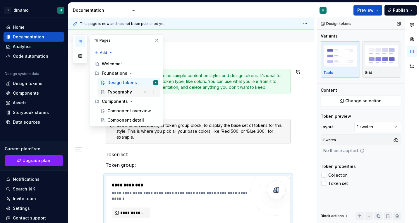
click at [125, 92] on div "Typography" at bounding box center [119, 92] width 25 height 6
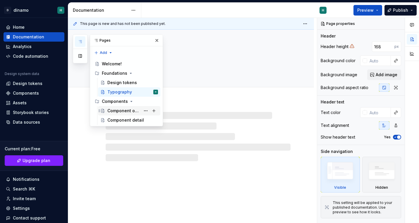
click at [116, 108] on div "Component overview" at bounding box center [123, 111] width 33 height 6
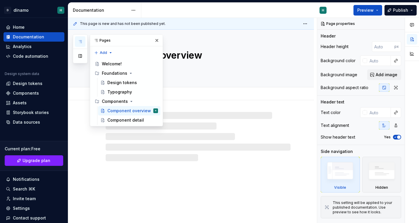
click at [230, 96] on div "Add tab" at bounding box center [198, 94] width 185 height 8
click at [413, 39] on button "button" at bounding box center [412, 39] width 11 height 11
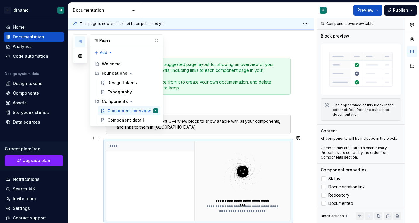
click at [161, 147] on div "****" at bounding box center [150, 180] width 88 height 79
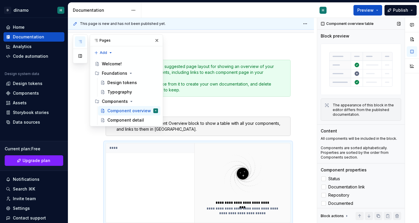
scroll to position [26, 0]
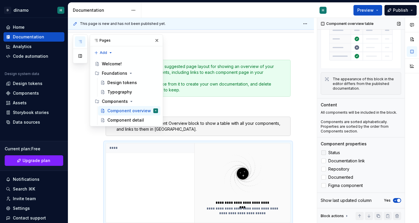
click at [323, 153] on div at bounding box center [323, 152] width 5 height 5
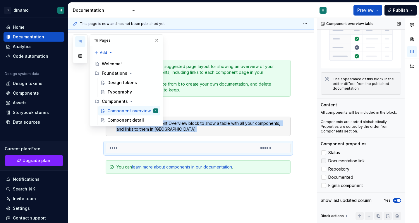
click at [326, 162] on label "Documentation link" at bounding box center [361, 160] width 80 height 7
click at [326, 178] on label "Documented" at bounding box center [361, 177] width 80 height 7
click at [326, 185] on label "Figma component" at bounding box center [361, 185] width 80 height 7
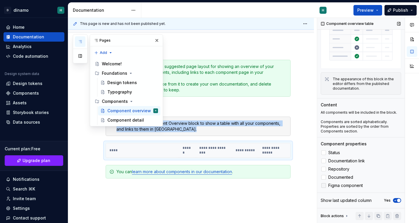
click at [324, 185] on icon at bounding box center [324, 185] width 0 height 0
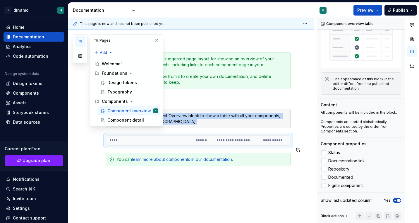
scroll to position [63, 0]
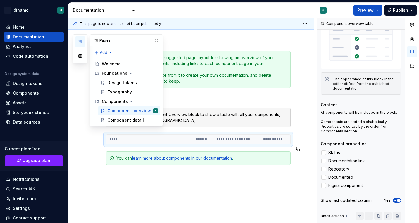
click at [291, 165] on div "**********" at bounding box center [198, 120] width 185 height 138
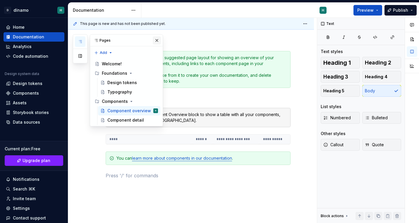
type textarea "*"
click at [157, 41] on button "button" at bounding box center [157, 40] width 8 height 8
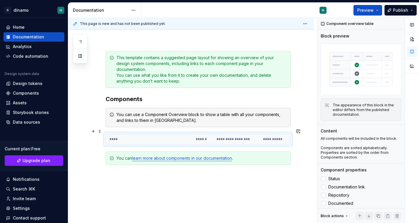
click at [134, 134] on th "****" at bounding box center [149, 139] width 86 height 10
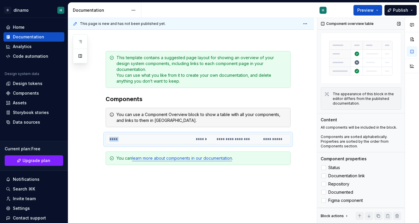
scroll to position [26, 0]
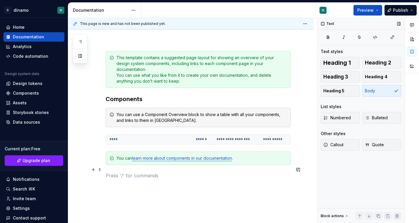
click at [204, 172] on p at bounding box center [198, 175] width 185 height 7
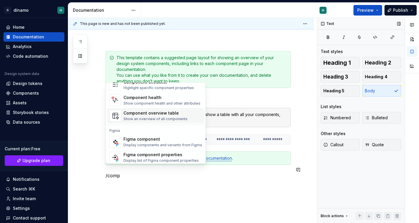
scroll to position [18, 0]
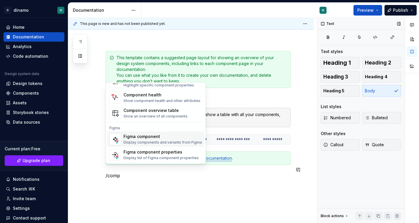
click at [169, 136] on div "Figma component" at bounding box center [163, 136] width 78 height 6
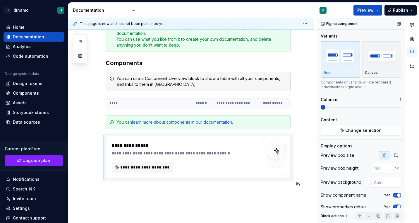
scroll to position [102, 0]
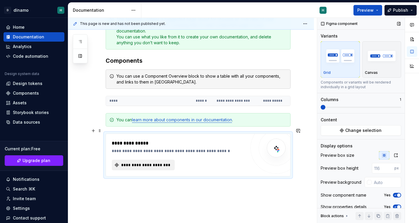
click at [158, 162] on span "**********" at bounding box center [145, 165] width 51 height 6
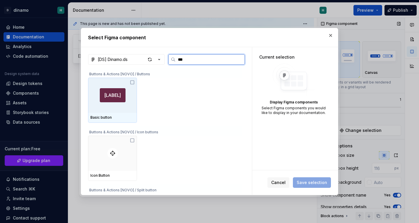
type input "****"
click at [130, 83] on div at bounding box center [112, 95] width 49 height 35
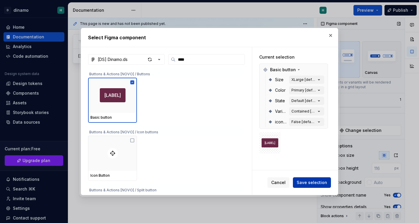
click at [317, 184] on span "Save selection" at bounding box center [312, 182] width 30 height 6
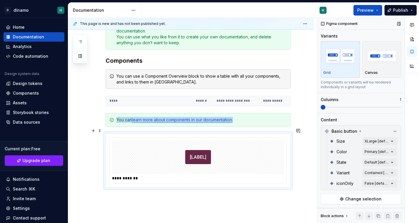
click at [207, 176] on div "**********" at bounding box center [198, 161] width 177 height 46
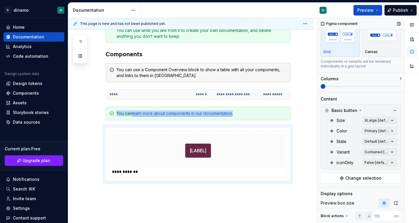
scroll to position [28, 0]
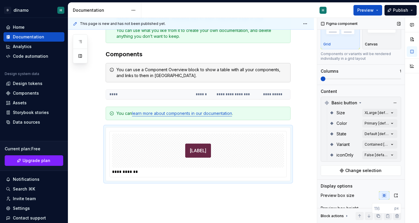
drag, startPoint x: 323, startPoint y: 76, endPoint x: 351, endPoint y: 78, distance: 28.8
click at [356, 76] on div "Columns 1" at bounding box center [361, 74] width 80 height 13
click at [328, 80] on span at bounding box center [361, 78] width 80 height 5
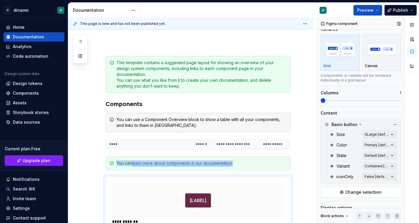
scroll to position [0, 0]
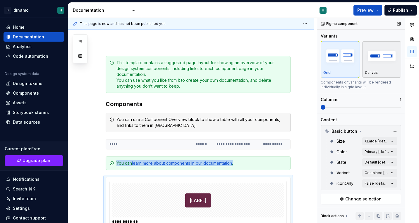
click at [376, 64] on img "button" at bounding box center [382, 55] width 34 height 21
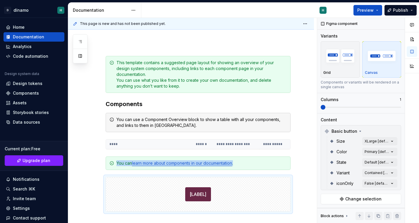
scroll to position [89, 0]
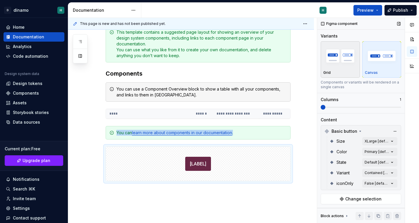
click at [337, 55] on img "button" at bounding box center [340, 55] width 34 height 21
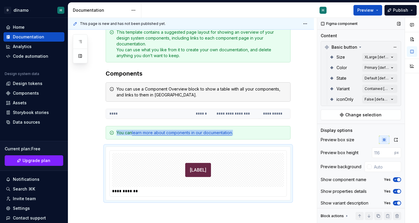
scroll to position [87, 0]
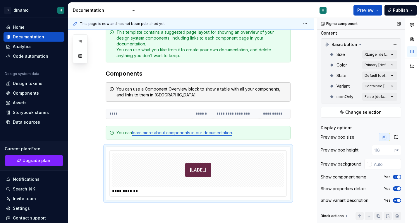
click at [371, 164] on div at bounding box center [369, 164] width 5 height 5
click at [341, 161] on div "Comments Open comments No comments yet Select ‘Comment’ from the block context …" at bounding box center [368, 120] width 102 height 205
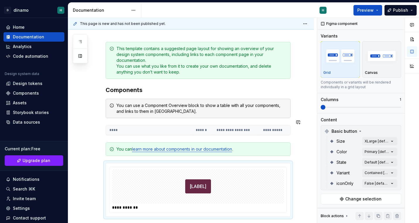
scroll to position [72, 0]
click at [140, 179] on div at bounding box center [198, 186] width 172 height 34
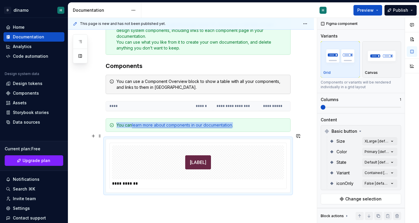
scroll to position [103, 0]
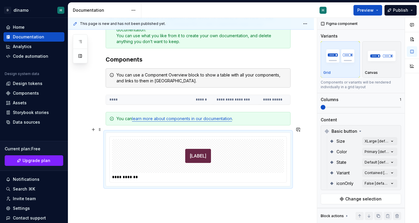
click at [164, 176] on div "**********" at bounding box center [198, 159] width 177 height 46
click at [136, 193] on p at bounding box center [198, 196] width 185 height 7
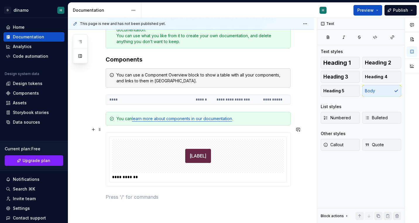
click at [139, 155] on div at bounding box center [198, 156] width 172 height 34
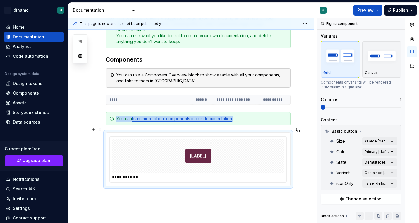
click at [198, 151] on img at bounding box center [198, 155] width 26 height 29
click at [377, 11] on button "Preview" at bounding box center [368, 10] width 29 height 11
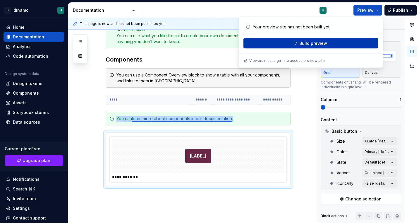
click at [344, 44] on button "Build preview" at bounding box center [311, 43] width 135 height 11
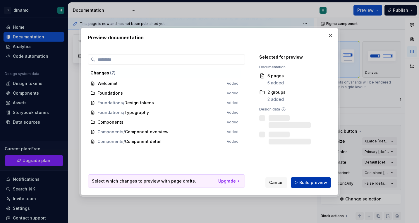
click at [315, 185] on span "Build preview" at bounding box center [313, 182] width 28 height 6
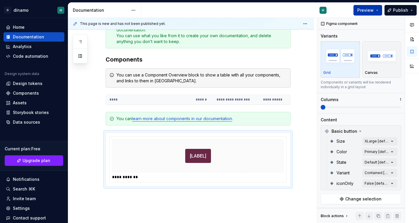
click at [360, 9] on span "Preview" at bounding box center [365, 10] width 16 height 6
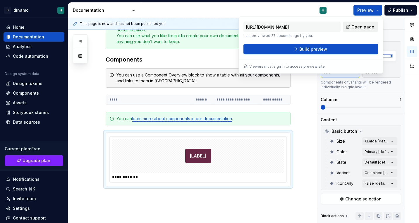
click at [349, 27] on link "Open page" at bounding box center [360, 27] width 35 height 11
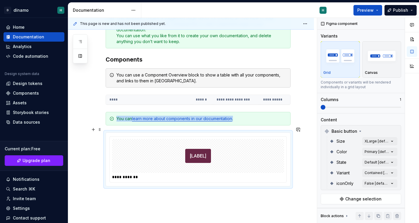
click at [233, 174] on div "**********" at bounding box center [198, 159] width 177 height 46
click at [378, 141] on div "Comments Open comments No comments yet Select ‘Comment’ from the block context …" at bounding box center [368, 120] width 102 height 205
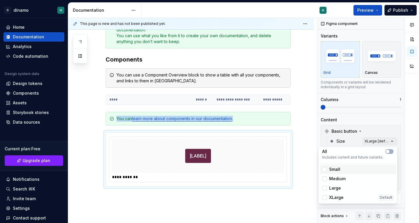
click at [341, 170] on div "Small" at bounding box center [357, 169] width 71 height 6
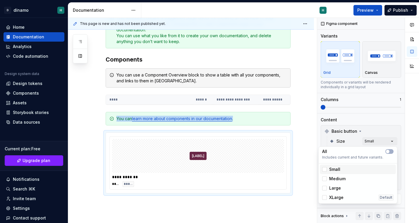
click at [341, 170] on div "Small" at bounding box center [357, 169] width 71 height 6
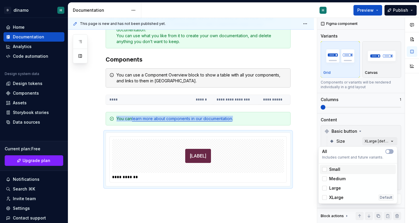
click at [341, 170] on div "Small" at bounding box center [357, 169] width 71 height 6
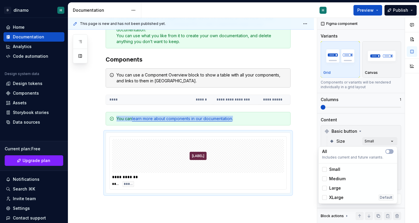
click at [339, 181] on span "Medium" at bounding box center [337, 179] width 16 height 6
click at [335, 190] on span "Large" at bounding box center [335, 188] width 12 height 6
click at [335, 198] on span "XLarge" at bounding box center [336, 197] width 14 height 6
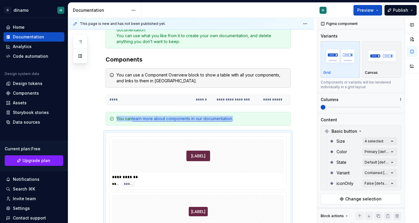
click at [298, 144] on html "D dínamo H Home Documentation Analytics Code automation Design system data Desi…" at bounding box center [209, 111] width 419 height 223
click at [310, 143] on div "**********" at bounding box center [191, 222] width 246 height 450
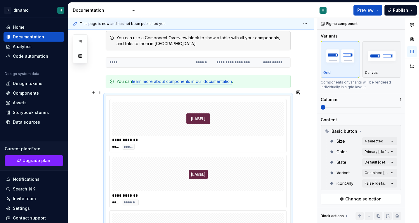
scroll to position [161, 0]
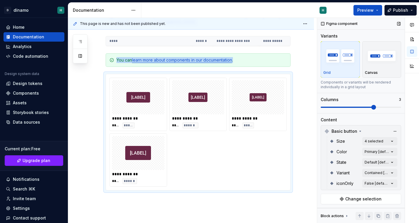
click at [373, 107] on span at bounding box center [373, 107] width 5 height 5
click at [375, 153] on div "Comments Open comments No comments yet Select ‘Comment’ from the block context …" at bounding box center [368, 120] width 102 height 205
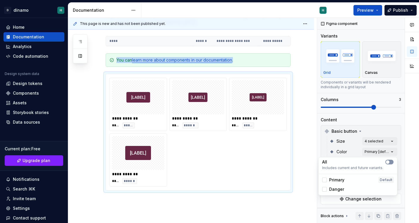
click at [390, 160] on button "button" at bounding box center [389, 162] width 8 height 5
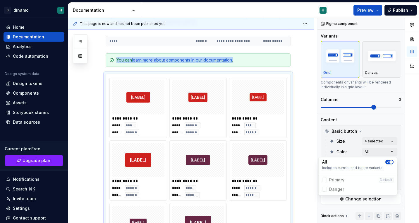
click at [348, 145] on div "Comments Open comments No comments yet Select ‘Comment’ from the block context …" at bounding box center [368, 120] width 102 height 205
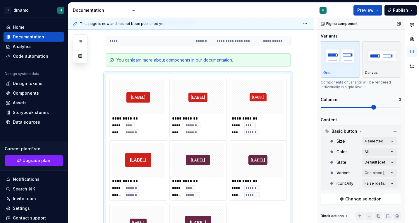
scroll to position [5, 0]
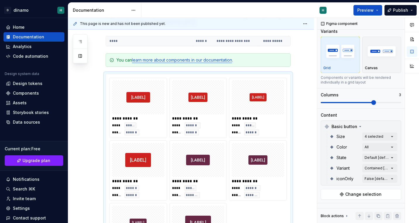
click at [365, 160] on div "Comments Open comments No comments yet Select ‘Comment’ from the block context …" at bounding box center [368, 120] width 102 height 205
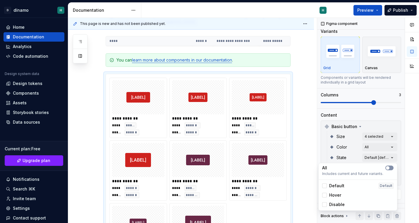
click at [391, 169] on button "button" at bounding box center [389, 167] width 8 height 5
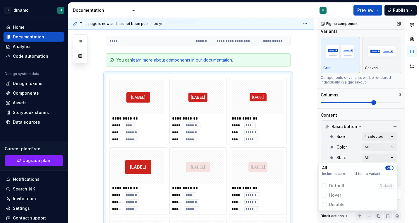
click at [328, 140] on div "Comments Open comments No comments yet Select ‘Comment’ from the block context …" at bounding box center [368, 120] width 102 height 205
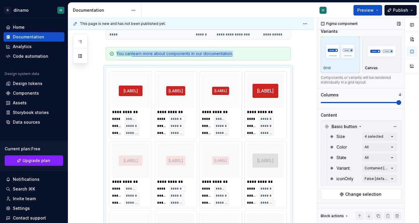
scroll to position [211, 0]
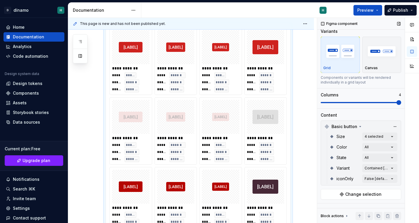
click at [397, 104] on span at bounding box center [399, 102] width 5 height 5
click at [387, 60] on img "button" at bounding box center [382, 50] width 34 height 21
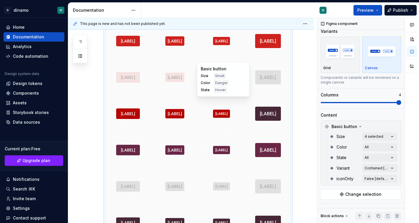
click at [227, 96] on div "Basic button Size Small Color Danger State Hover" at bounding box center [223, 79] width 53 height 35
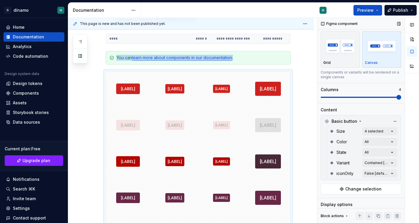
scroll to position [11, 0]
click at [374, 164] on div "Comments Open comments No comments yet Select ‘Comment’ from the block context …" at bounding box center [368, 120] width 102 height 205
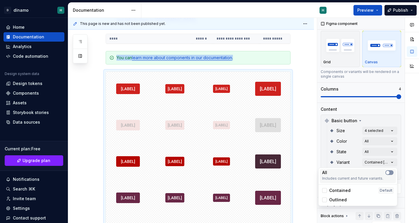
click at [392, 173] on button "button" at bounding box center [389, 172] width 8 height 5
click at [382, 162] on div "Comments Open comments No comments yet Select ‘Comment’ from the block context …" at bounding box center [368, 120] width 102 height 205
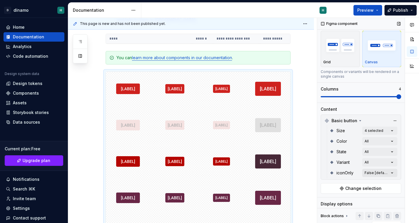
click at [380, 175] on div "Comments Open comments No comments yet Select ‘Comment’ from the block context …" at bounding box center [368, 120] width 102 height 205
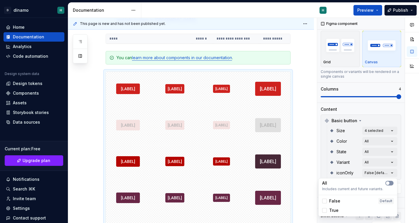
click at [391, 183] on button "button" at bounding box center [389, 183] width 8 height 5
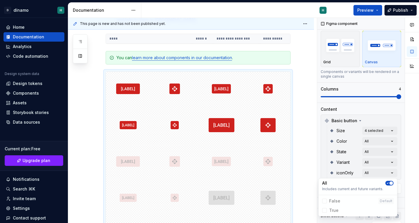
click at [259, 119] on html "D dínamo H Home Documentation Analytics Code automation Design system data Desi…" at bounding box center [209, 111] width 419 height 223
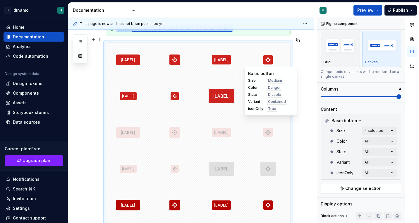
click at [257, 125] on div at bounding box center [268, 132] width 44 height 34
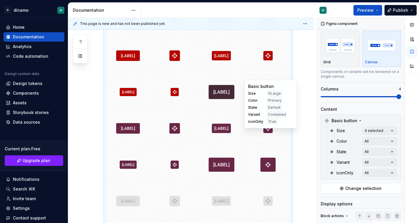
scroll to position [361, 0]
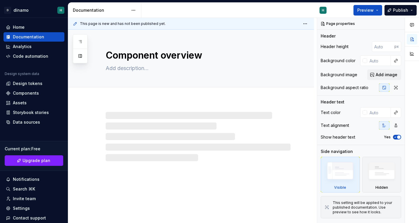
type textarea "*"
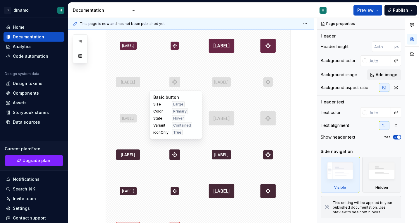
scroll to position [471, 0]
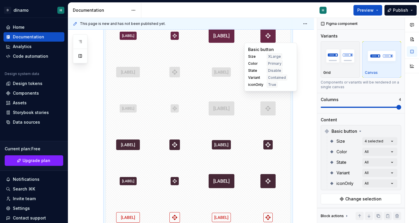
click at [258, 107] on div at bounding box center [268, 108] width 44 height 34
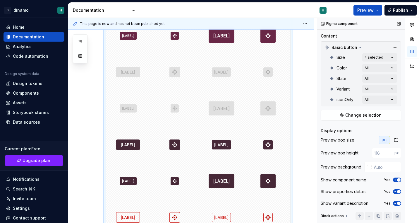
scroll to position [85, 0]
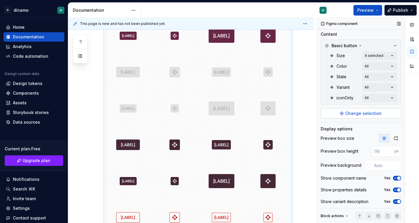
click at [353, 116] on span "Change selection" at bounding box center [363, 113] width 36 height 6
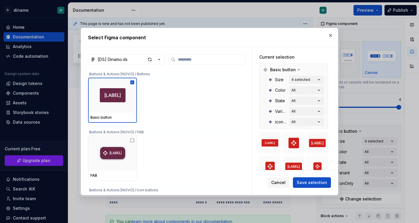
scroll to position [85, 0]
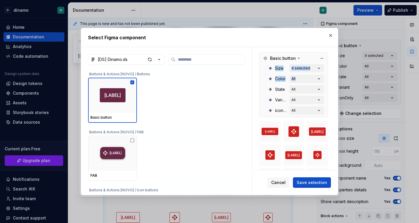
drag, startPoint x: 267, startPoint y: 70, endPoint x: 269, endPoint y: 89, distance: 18.5
click at [269, 89] on div "Size 4 selected Color All State All Variant All iconOnly All" at bounding box center [294, 89] width 59 height 53
click at [298, 56] on icon at bounding box center [298, 58] width 5 height 5
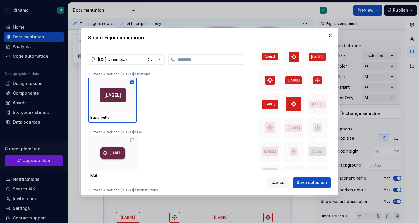
scroll to position [68, 0]
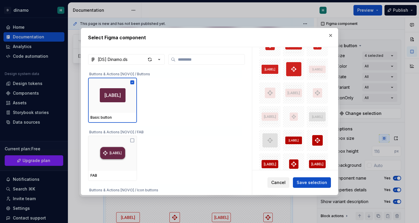
click at [286, 184] on span "Cancel" at bounding box center [278, 182] width 14 height 6
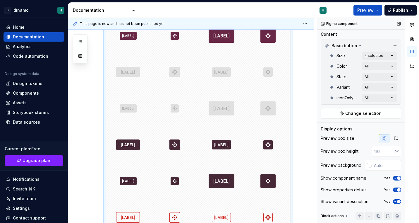
scroll to position [87, 0]
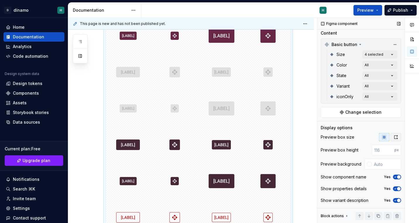
click at [398, 137] on icon "button" at bounding box center [396, 137] width 5 height 5
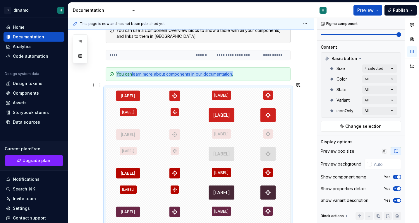
scroll to position [87, 0]
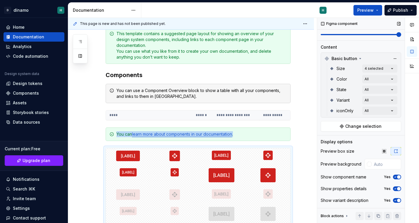
click at [400, 187] on button "Yes" at bounding box center [397, 188] width 8 height 5
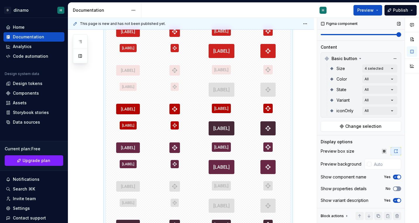
click at [400, 187] on button "No" at bounding box center [397, 188] width 8 height 5
click at [377, 160] on input "text" at bounding box center [387, 164] width 30 height 11
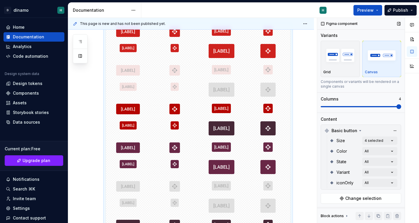
scroll to position [0, 0]
click at [349, 68] on div "Grid" at bounding box center [340, 59] width 34 height 31
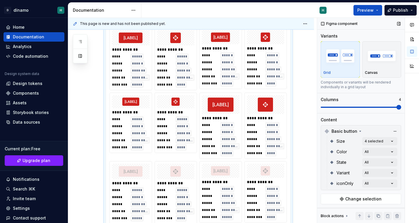
type textarea "*"
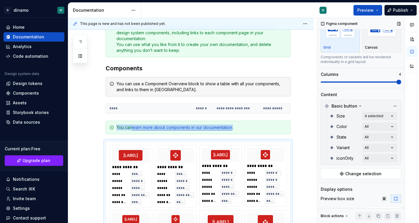
scroll to position [28, 0]
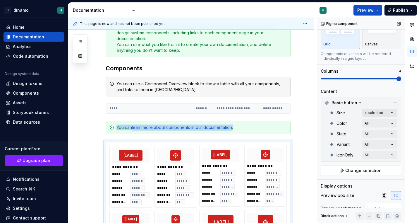
click at [391, 112] on div "Comments Open comments No comments yet Select ‘Comment’ from the block context …" at bounding box center [368, 120] width 102 height 205
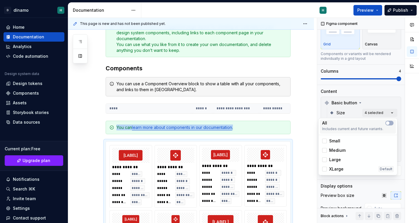
click at [389, 126] on div "All" at bounding box center [357, 123] width 71 height 6
click at [392, 114] on div "Comments Open comments No comments yet Select ‘Comment’ from the block context …" at bounding box center [368, 120] width 102 height 205
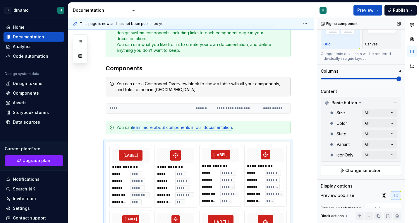
click at [392, 108] on div "Size All" at bounding box center [364, 112] width 68 height 11
click at [390, 112] on div "Comments Open comments No comments yet Select ‘Comment’ from the block context …" at bounding box center [368, 120] width 102 height 205
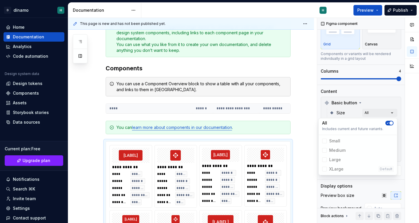
click at [392, 125] on button "button" at bounding box center [389, 123] width 8 height 5
click at [393, 113] on div "Comments Open comments No comments yet Select ‘Comment’ from the block context …" at bounding box center [368, 120] width 102 height 205
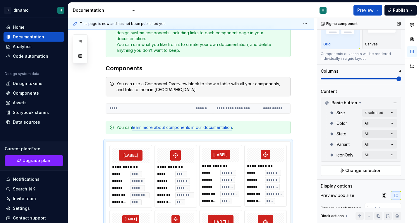
click at [391, 133] on div "Comments Open comments No comments yet Select ‘Comment’ from the block context …" at bounding box center [368, 120] width 102 height 205
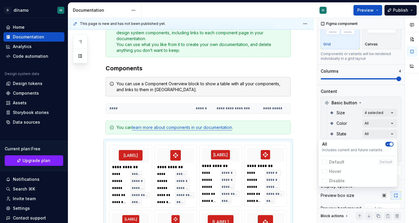
click at [391, 145] on span "button" at bounding box center [392, 144] width 4 height 4
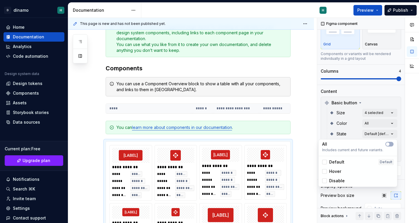
click at [392, 124] on div "Comments Open comments No comments yet Select ‘Comment’ from the block context …" at bounding box center [368, 120] width 102 height 205
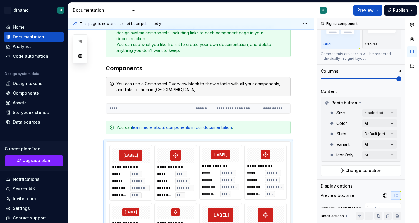
click at [392, 124] on div "Comments Open comments No comments yet Select ‘Comment’ from the block context …" at bounding box center [368, 120] width 102 height 205
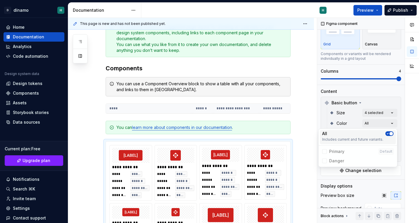
click at [389, 135] on icon "button" at bounding box center [387, 134] width 5 height 4
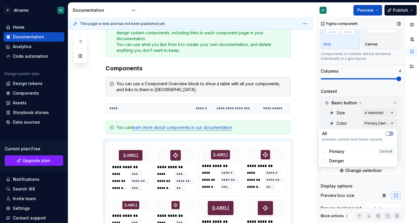
click at [399, 148] on div "Comments Open comments No comments yet Select ‘Comment’ from the block context …" at bounding box center [368, 120] width 102 height 205
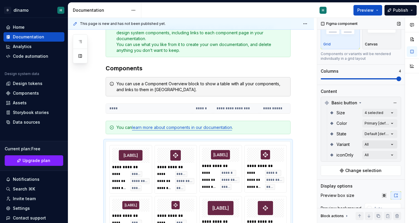
click at [386, 143] on div "Comments Open comments No comments yet Select ‘Comment’ from the block context …" at bounding box center [368, 120] width 102 height 205
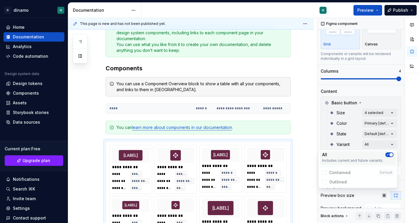
click at [393, 155] on button "button" at bounding box center [389, 154] width 8 height 5
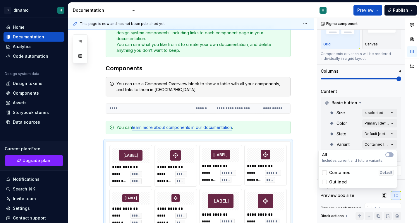
click at [404, 153] on div "Comments Open comments No comments yet Select ‘Comment’ from the block context …" at bounding box center [368, 120] width 102 height 205
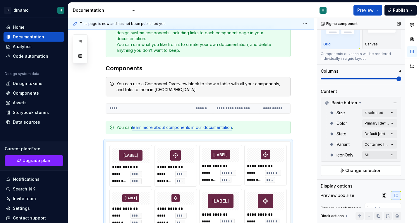
click at [390, 157] on div "Comments Open comments No comments yet Select ‘Comment’ from the block context …" at bounding box center [368, 120] width 102 height 205
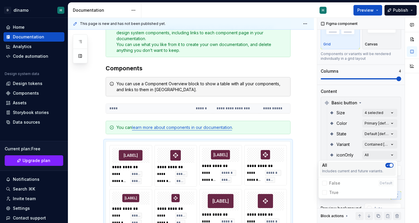
click at [388, 164] on icon "button" at bounding box center [387, 165] width 5 height 4
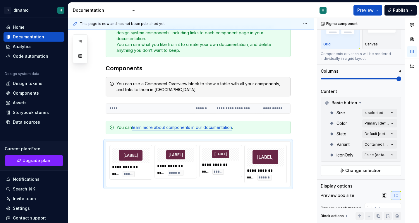
click at [341, 142] on div "Comments Open comments No comments yet Select ‘Comment’ from the block context …" at bounding box center [368, 120] width 102 height 205
click at [383, 110] on div "Comments Open comments No comments yet Select ‘Comment’ from the block context …" at bounding box center [368, 120] width 102 height 205
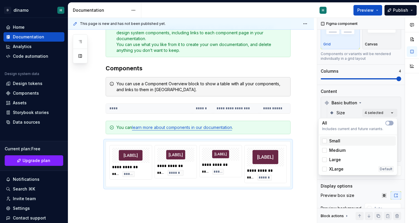
click at [332, 144] on div "Small" at bounding box center [358, 140] width 76 height 9
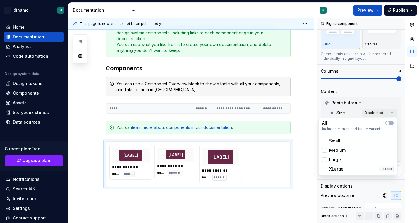
click at [332, 148] on span "Medium" at bounding box center [337, 150] width 16 height 6
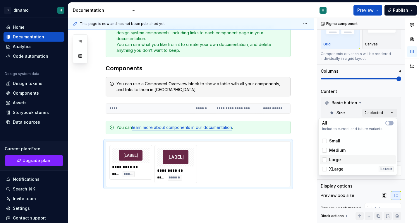
click at [332, 158] on span "Large" at bounding box center [335, 160] width 12 height 6
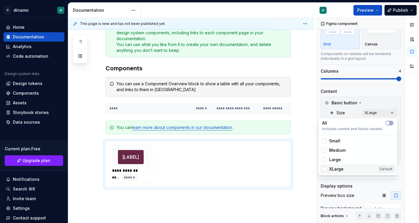
click at [335, 168] on span "XLarge" at bounding box center [336, 169] width 14 height 6
click at [336, 161] on span "Large" at bounding box center [335, 160] width 12 height 6
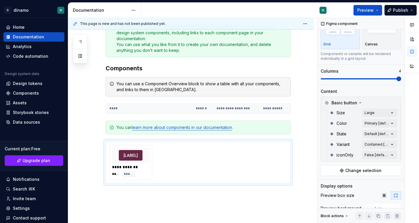
click at [409, 138] on div at bounding box center [412, 120] width 14 height 205
click at [191, 158] on div "**********" at bounding box center [197, 162] width 177 height 35
click at [388, 113] on div "Comments Open comments No comments yet Select ‘Comment’ from the block context …" at bounding box center [368, 120] width 102 height 205
click at [405, 118] on div at bounding box center [412, 120] width 14 height 205
click at [388, 114] on div "Comments Open comments No comments yet Select ‘Comment’ from the block context …" at bounding box center [368, 120] width 102 height 205
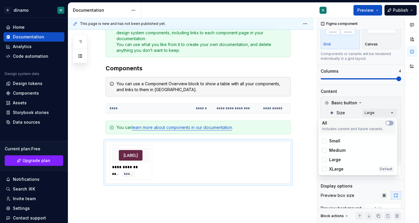
click at [394, 126] on div "All Includes current and future variants." at bounding box center [358, 126] width 76 height 14
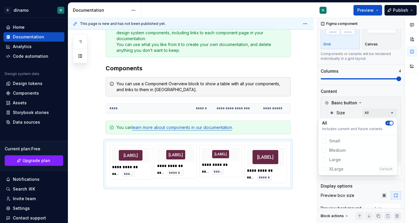
click at [392, 124] on span "button" at bounding box center [392, 123] width 4 height 4
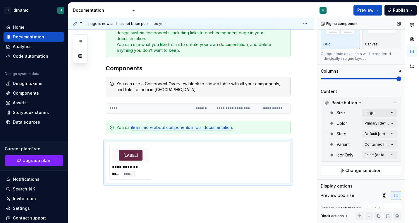
click at [387, 109] on div "Comments Open comments No comments yet Select ‘Comment’ from the block context …" at bounding box center [368, 120] width 102 height 205
click at [390, 122] on div "Comments Open comments No comments yet Select ‘Comment’ from the block context …" at bounding box center [368, 120] width 102 height 205
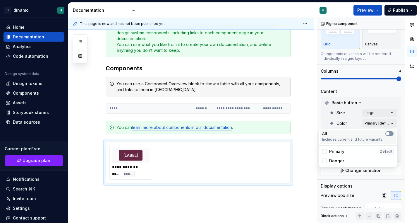
click at [389, 134] on span "button" at bounding box center [388, 134] width 4 height 4
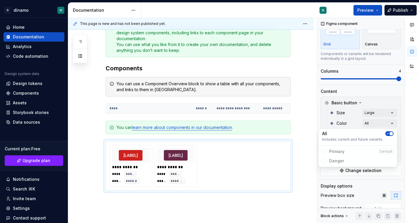
click at [389, 134] on icon "button" at bounding box center [387, 134] width 5 height 4
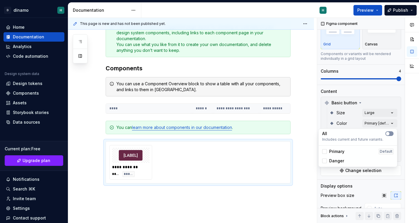
click at [389, 134] on icon "button" at bounding box center [387, 134] width 5 height 4
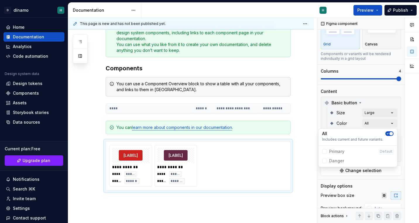
click at [389, 134] on icon "button" at bounding box center [387, 134] width 5 height 4
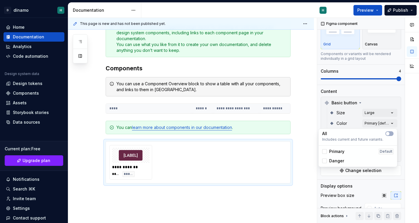
click at [409, 133] on div at bounding box center [412, 120] width 14 height 205
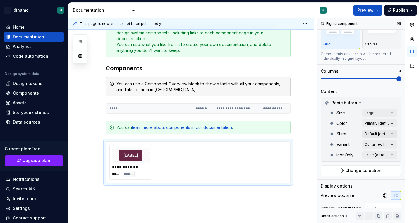
click at [393, 136] on div "Comments Open comments No comments yet Select ‘Comment’ from the block context …" at bounding box center [368, 120] width 102 height 205
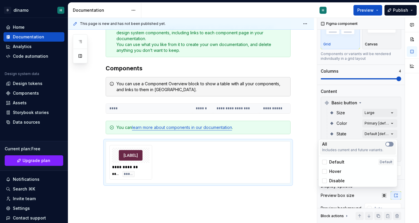
click at [391, 142] on button "button" at bounding box center [389, 144] width 8 height 5
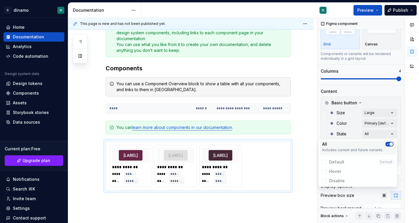
click at [391, 141] on div "All Includes current and future variants." at bounding box center [358, 147] width 76 height 14
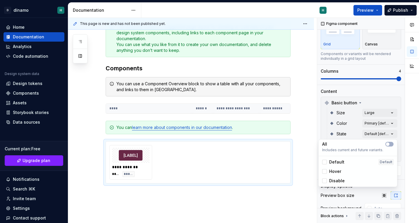
click at [403, 144] on div "Comments Open comments No comments yet Select ‘Comment’ from the block context …" at bounding box center [368, 120] width 102 height 205
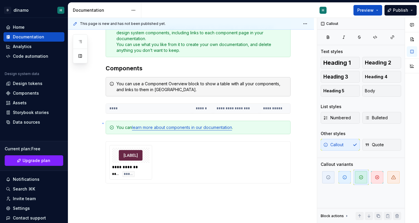
click at [102, 123] on div "**********" at bounding box center [192, 120] width 249 height 205
click at [106, 123] on div "You can learn more about components in our documentation ." at bounding box center [198, 127] width 185 height 13
click at [99, 125] on span at bounding box center [99, 121] width 5 height 8
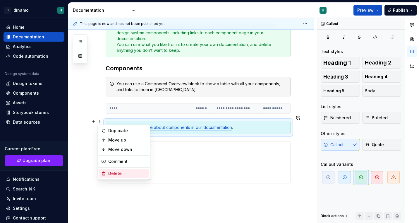
click at [126, 169] on div "Delete" at bounding box center [124, 173] width 50 height 9
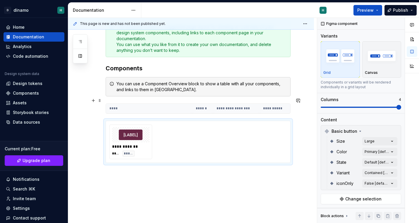
click at [106, 103] on div "**********" at bounding box center [198, 108] width 185 height 10
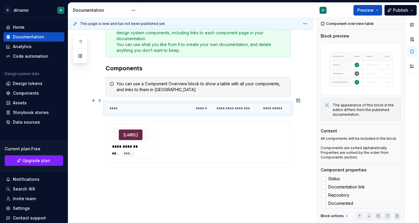
click at [114, 104] on th "****" at bounding box center [149, 109] width 86 height 10
type textarea "*"
click at [242, 104] on th "**********" at bounding box center [236, 109] width 47 height 10
click at [279, 104] on th "**********" at bounding box center [277, 109] width 34 height 10
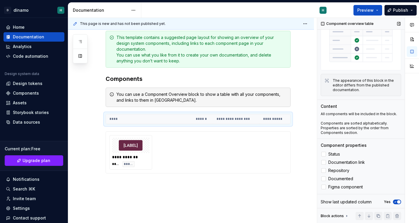
scroll to position [26, 0]
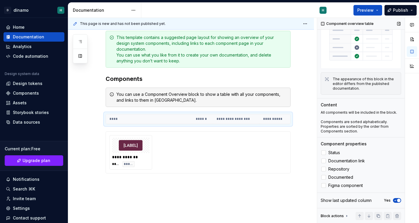
click at [399, 198] on span "button" at bounding box center [399, 200] width 4 height 4
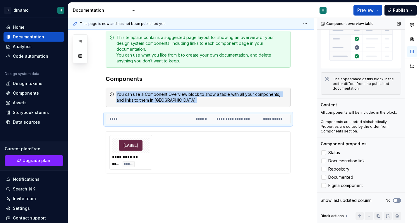
click at [399, 198] on button "No" at bounding box center [397, 200] width 8 height 5
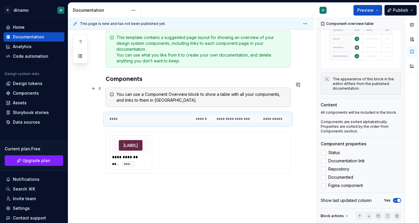
click at [185, 93] on div "You can use a Component Overview block to show a table with all your components…" at bounding box center [201, 97] width 170 height 12
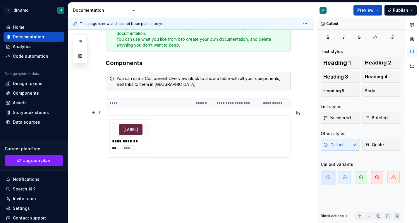
scroll to position [100, 0]
click at [185, 124] on div "**********" at bounding box center [197, 135] width 177 height 35
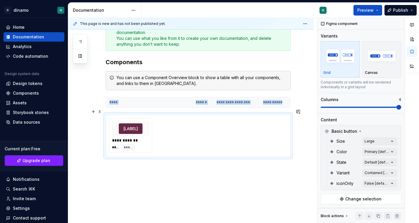
click at [119, 128] on div at bounding box center [130, 128] width 37 height 15
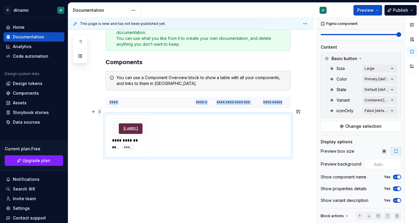
click at [100, 112] on span at bounding box center [99, 111] width 5 height 8
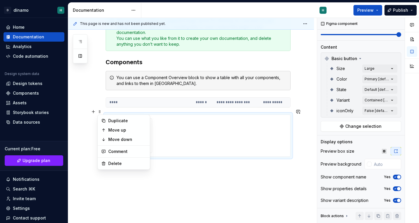
click at [186, 134] on div "**********" at bounding box center [197, 135] width 177 height 35
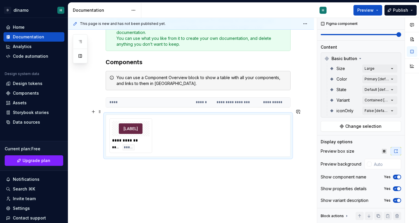
click at [155, 167] on div "**********" at bounding box center [198, 96] width 185 height 164
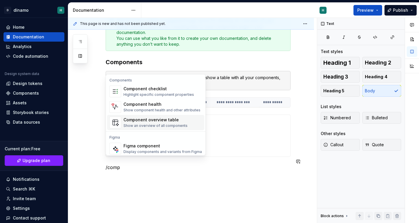
scroll to position [18, 0]
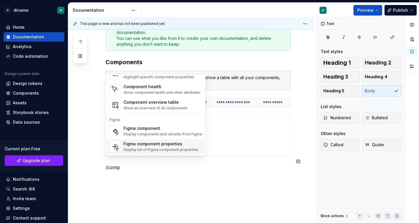
click at [138, 143] on div "Figma component properties" at bounding box center [161, 144] width 75 height 6
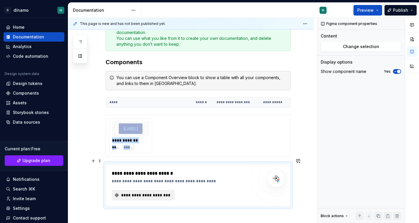
click at [136, 190] on button "**********" at bounding box center [143, 195] width 63 height 11
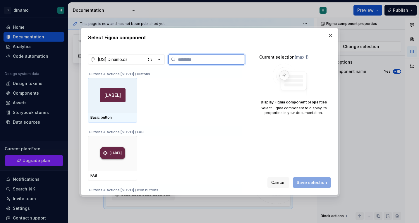
click at [126, 96] on img at bounding box center [113, 95] width 26 height 14
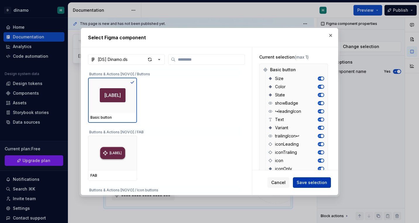
click at [320, 184] on span "Save selection" at bounding box center [312, 182] width 30 height 6
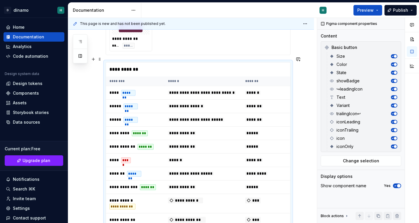
scroll to position [203, 0]
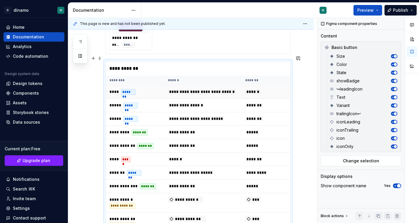
click at [257, 90] on span "******" at bounding box center [252, 92] width 15 height 4
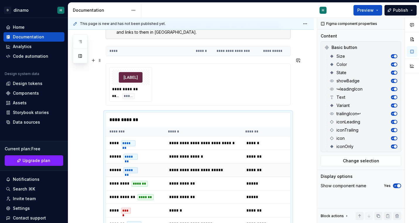
scroll to position [143, 0]
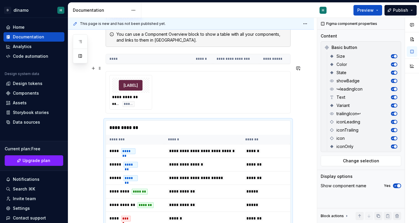
click at [167, 87] on div "**********" at bounding box center [197, 92] width 177 height 35
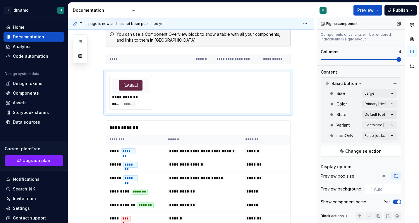
scroll to position [47, 0]
click at [382, 96] on div "Comments Open comments No comments yet Select ‘Comment’ from the block context …" at bounding box center [368, 120] width 102 height 205
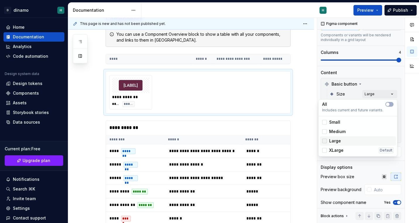
click at [325, 141] on icon at bounding box center [325, 141] width 0 height 0
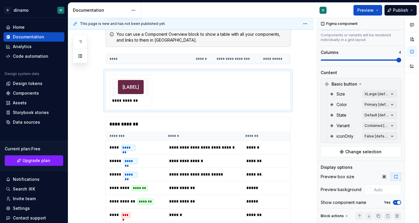
click at [376, 75] on div "Comments Open comments No comments yet Select ‘Comment’ from the block context …" at bounding box center [368, 120] width 102 height 205
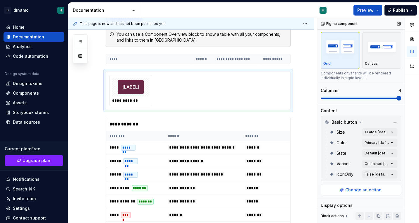
scroll to position [35, 0]
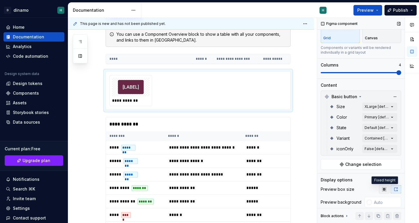
click at [387, 189] on button "button" at bounding box center [384, 189] width 11 height 8
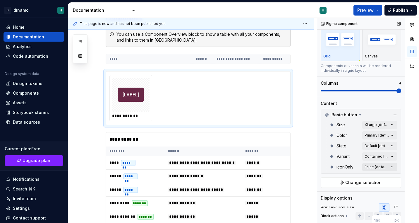
scroll to position [0, 0]
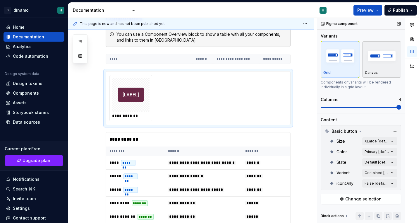
click at [371, 64] on img "button" at bounding box center [382, 55] width 34 height 21
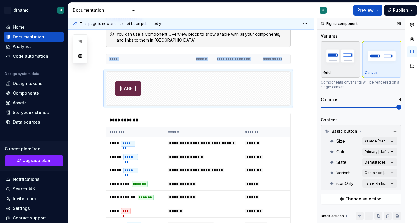
click at [347, 68] on div "Grid" at bounding box center [340, 59] width 34 height 31
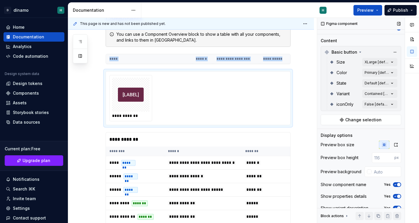
scroll to position [87, 0]
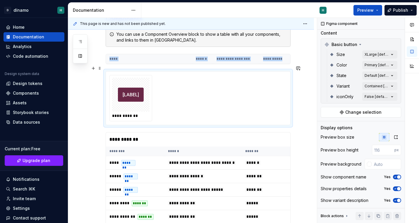
type textarea "*"
click at [214, 105] on div "**********" at bounding box center [197, 98] width 177 height 46
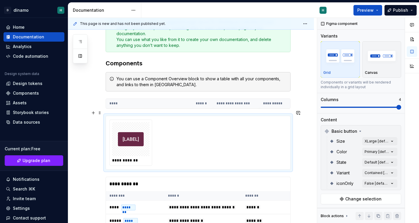
scroll to position [101, 0]
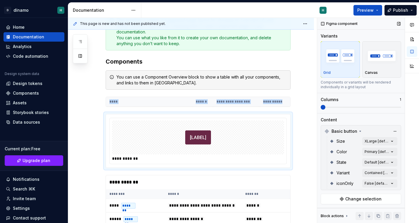
click at [321, 109] on span at bounding box center [323, 107] width 5 height 5
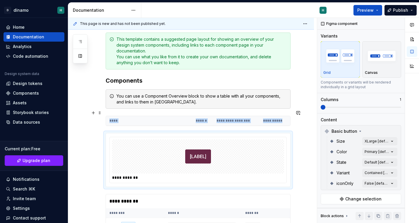
scroll to position [79, 0]
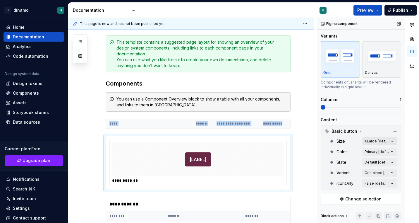
click at [372, 140] on div "Comments Open comments No comments yet Select ‘Comment’ from the block context …" at bounding box center [368, 120] width 102 height 205
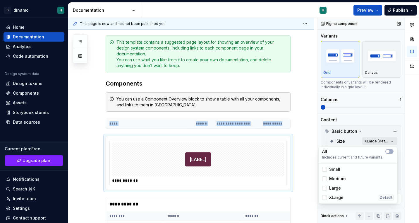
click at [378, 139] on div "Comments Open comments No comments yet Select ‘Comment’ from the block context …" at bounding box center [368, 120] width 102 height 205
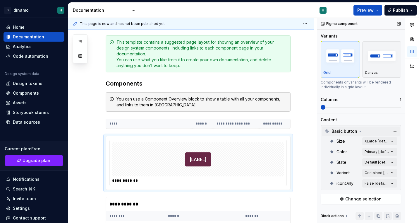
click at [358, 132] on icon at bounding box center [360, 131] width 5 height 5
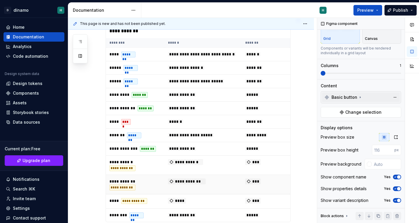
scroll to position [245, 0]
